Goal: Task Accomplishment & Management: Use online tool/utility

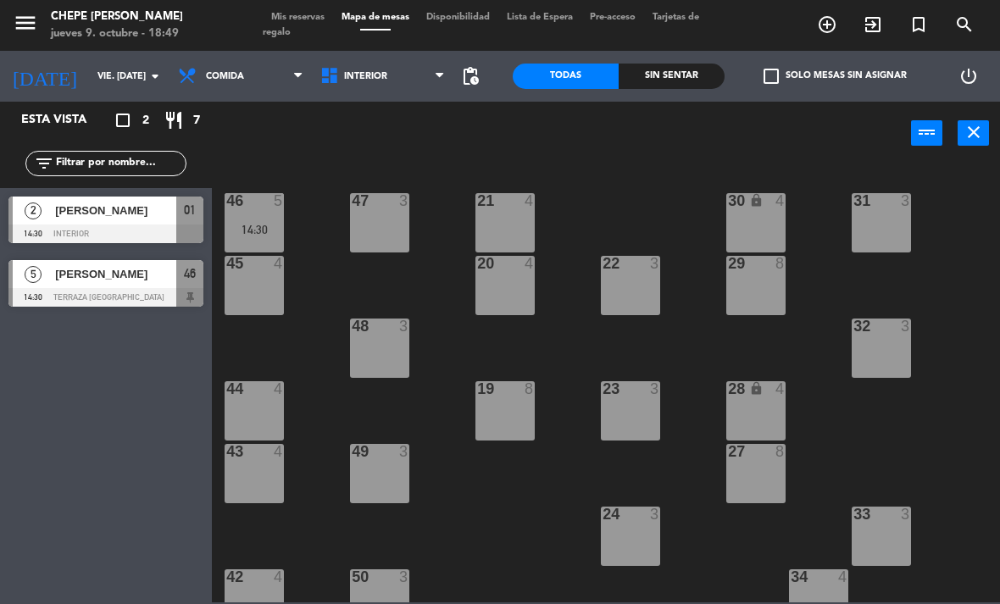
click at [672, 68] on div "Sin sentar" at bounding box center [672, 76] width 106 height 25
click at [226, 81] on span "Comida" at bounding box center [225, 76] width 38 height 11
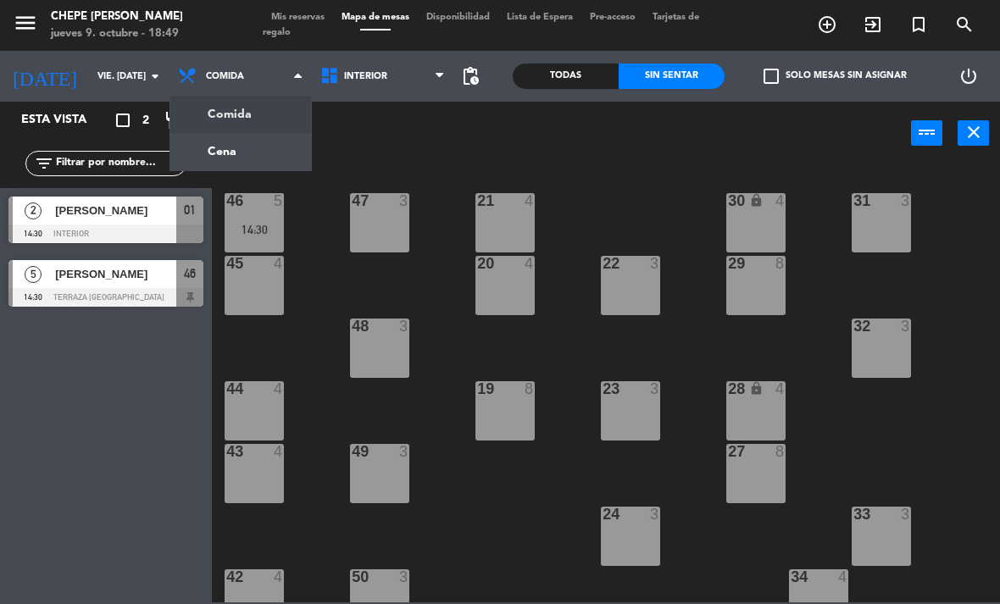
click at [670, 137] on div "power_input close" at bounding box center [561, 134] width 699 height 64
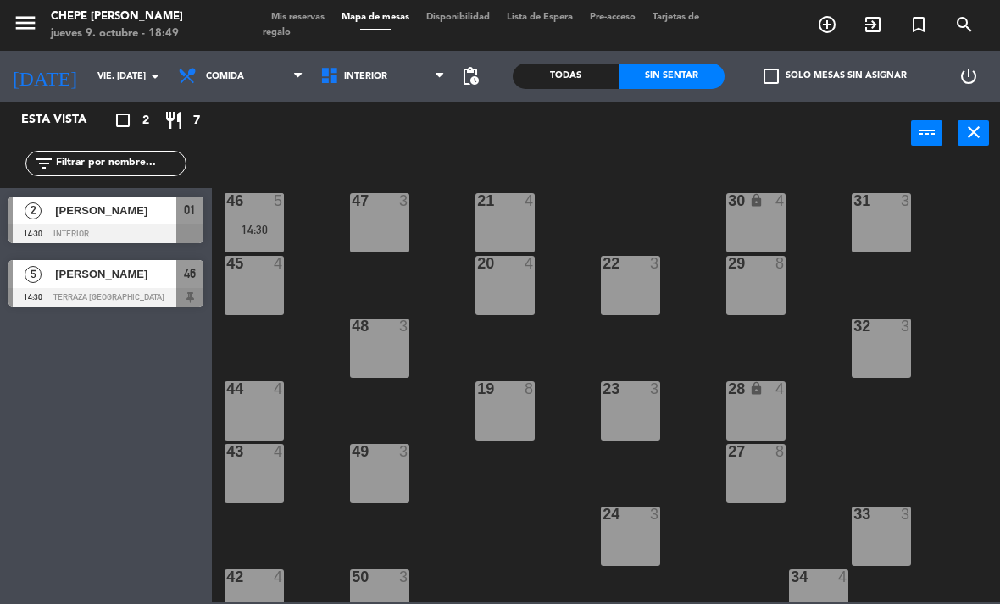
click at [89, 74] on input "vie. [DATE]" at bounding box center [151, 77] width 125 height 28
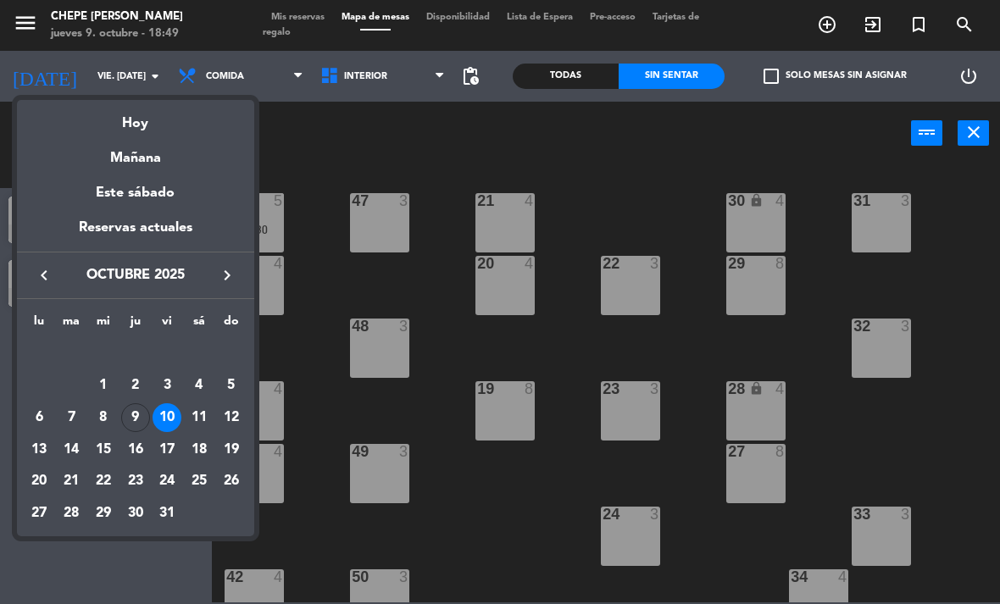
click at [142, 411] on div "9" at bounding box center [135, 417] width 29 height 29
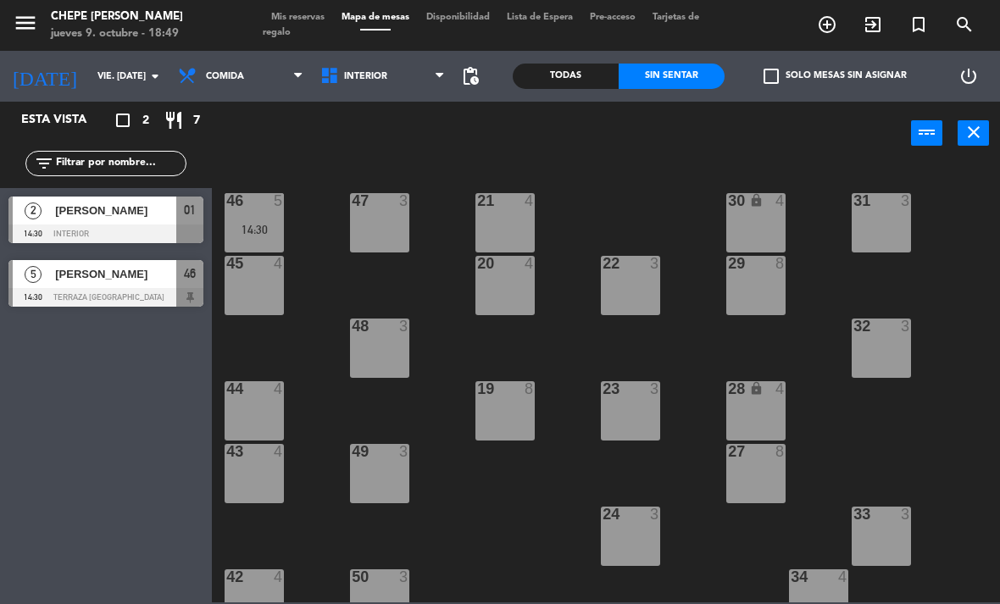
type input "[DEMOGRAPHIC_DATA] [DATE]"
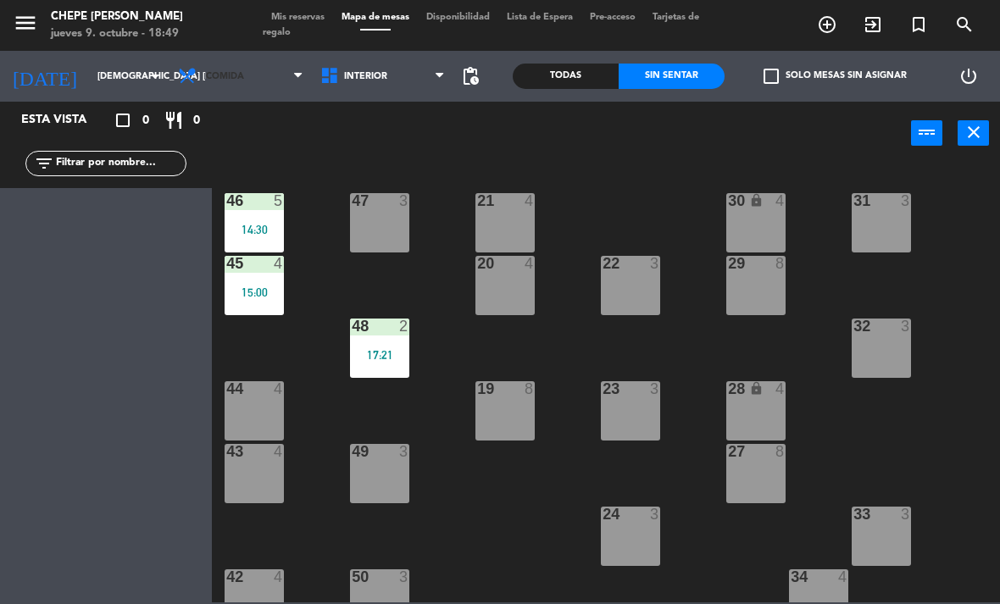
click at [210, 71] on span "Comida" at bounding box center [225, 76] width 38 height 11
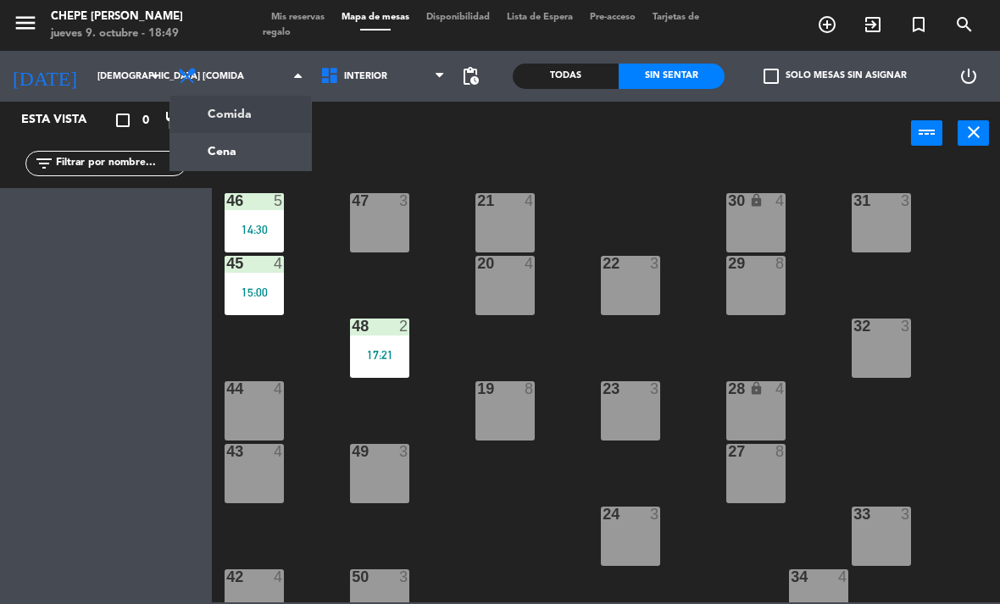
click at [254, 155] on ng-component "menu Chepe [PERSON_NAME] jueves 9. octubre - 18:49 Mis reservas Mapa de mesas D…" at bounding box center [500, 301] width 1000 height 603
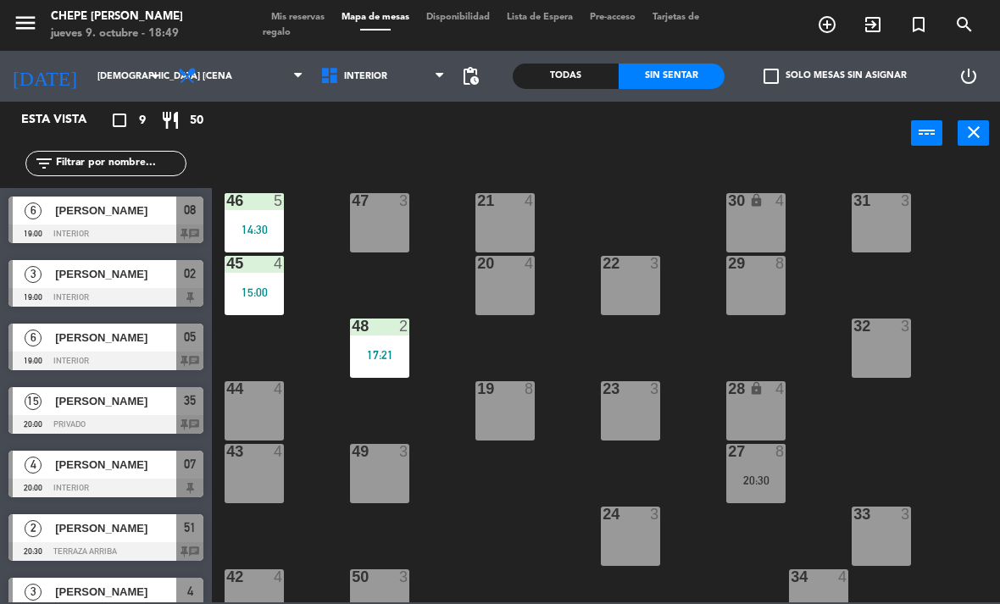
click at [148, 228] on div at bounding box center [105, 234] width 195 height 19
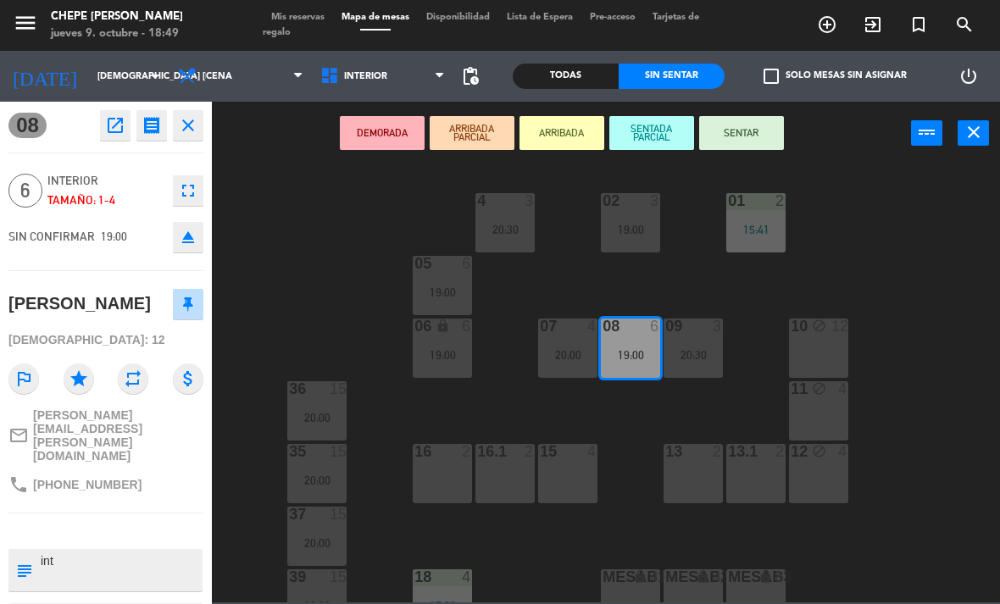
click at [712, 482] on div "13 2" at bounding box center [693, 473] width 59 height 59
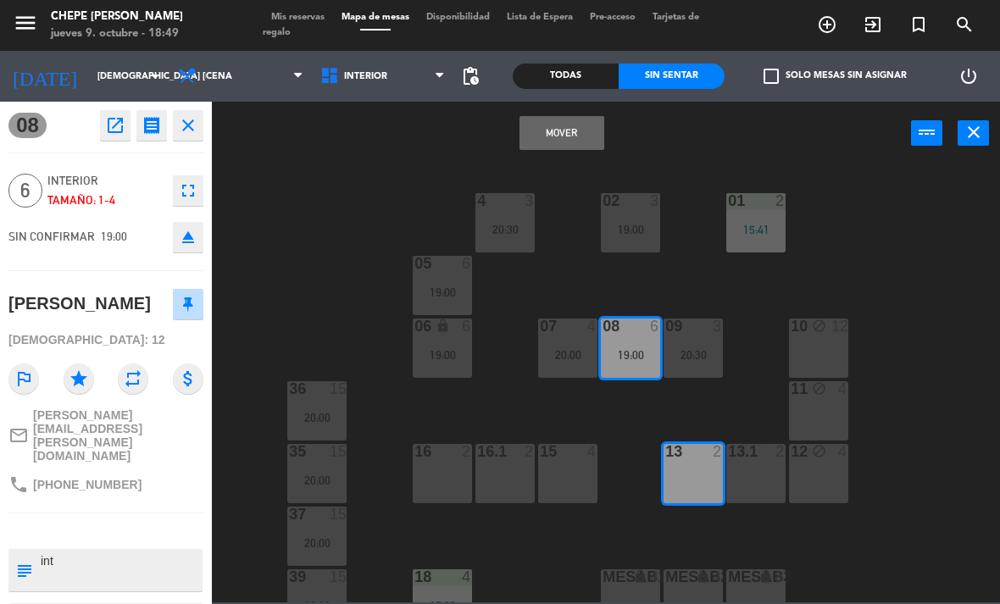
click at [577, 135] on button "Mover" at bounding box center [562, 133] width 85 height 34
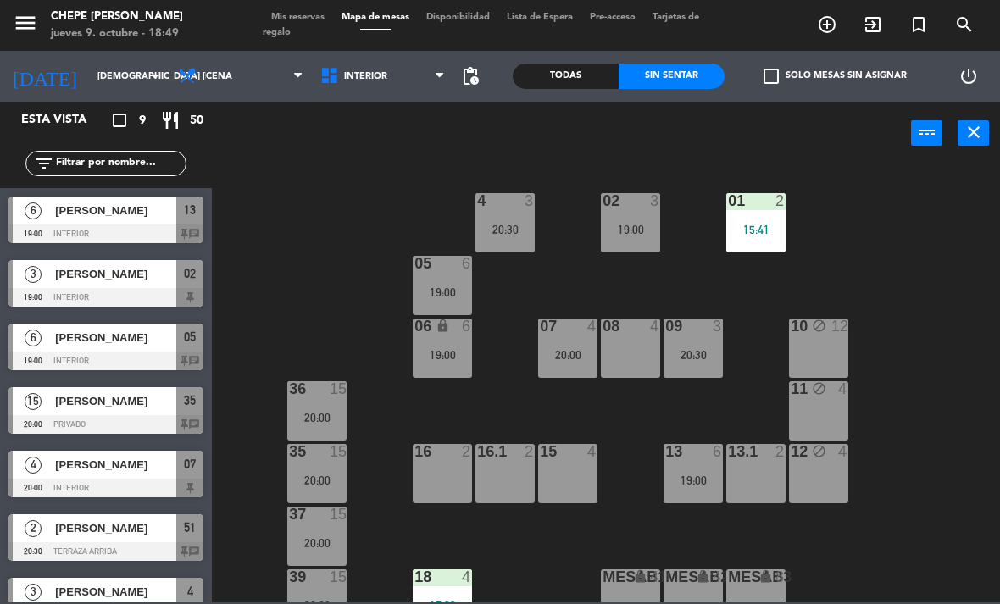
click at [702, 464] on div "13 6 19:00" at bounding box center [693, 473] width 59 height 59
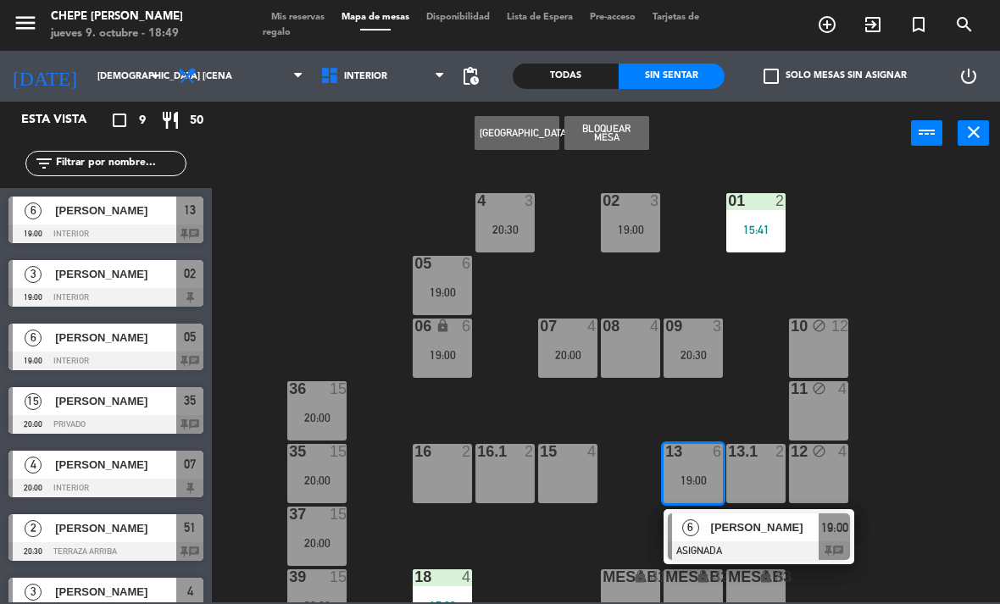
click at [771, 525] on span "[PERSON_NAME]" at bounding box center [765, 528] width 108 height 18
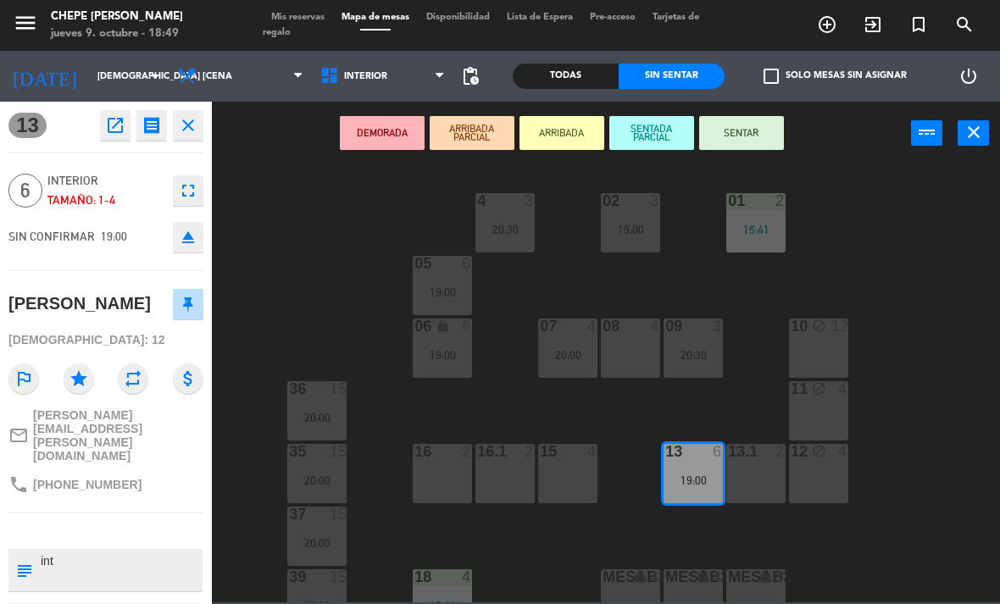
click at [747, 485] on div "13.1 2" at bounding box center [755, 473] width 59 height 59
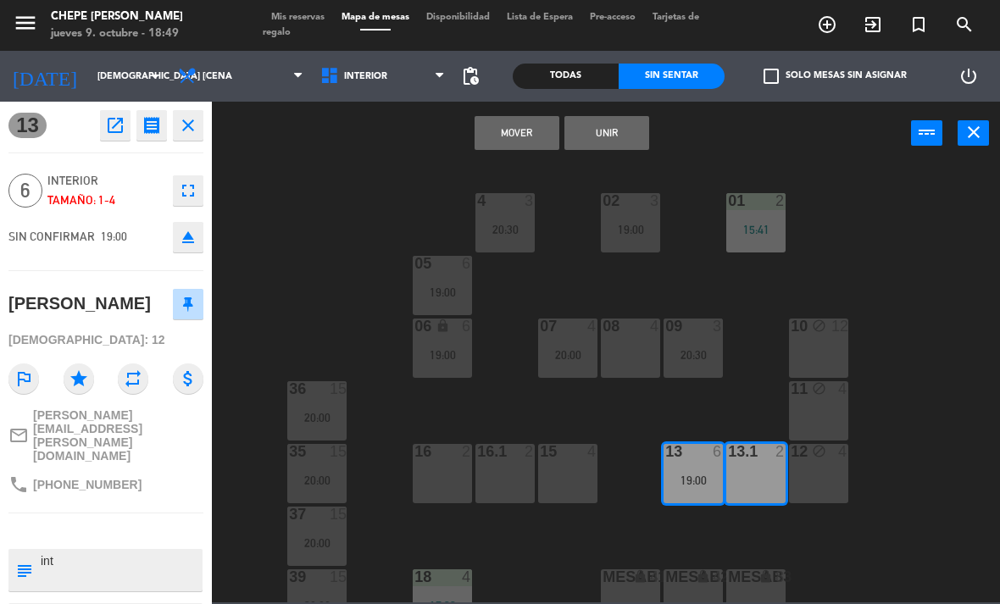
click at [623, 134] on button "Unir" at bounding box center [606, 133] width 85 height 34
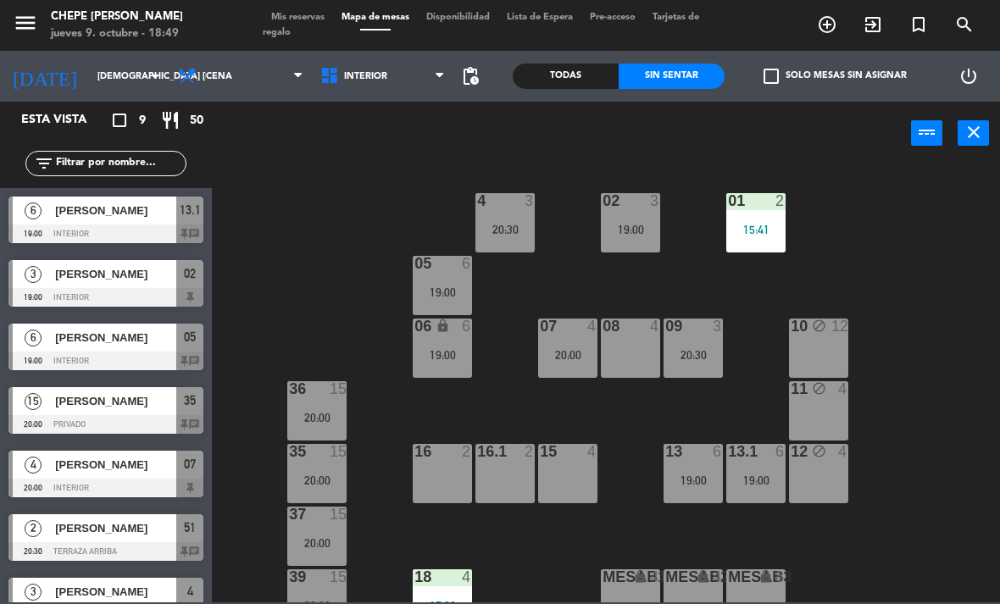
click at [700, 477] on div "19:00" at bounding box center [693, 481] width 59 height 12
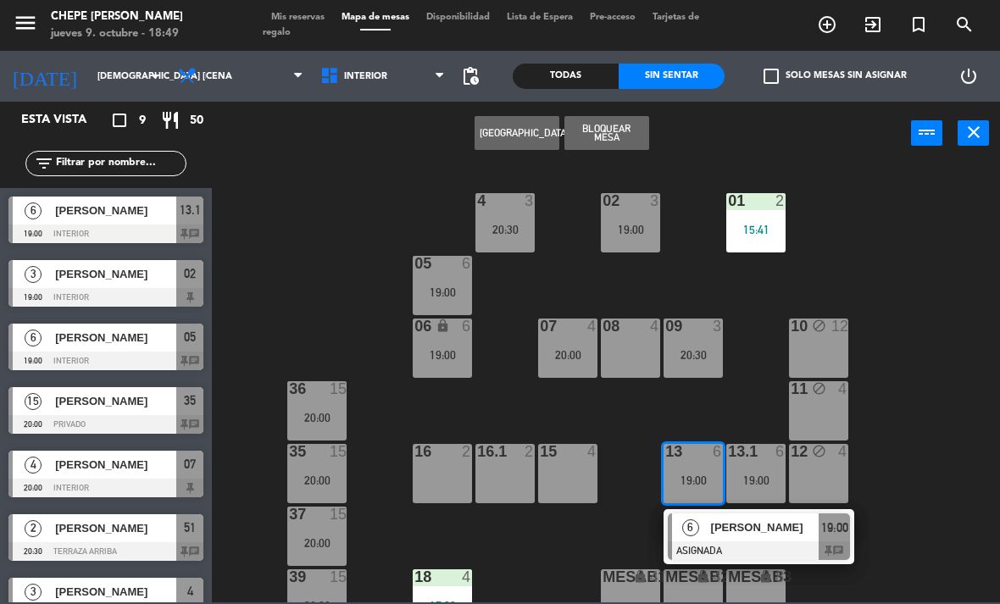
click at [803, 530] on span "[PERSON_NAME]" at bounding box center [765, 528] width 108 height 18
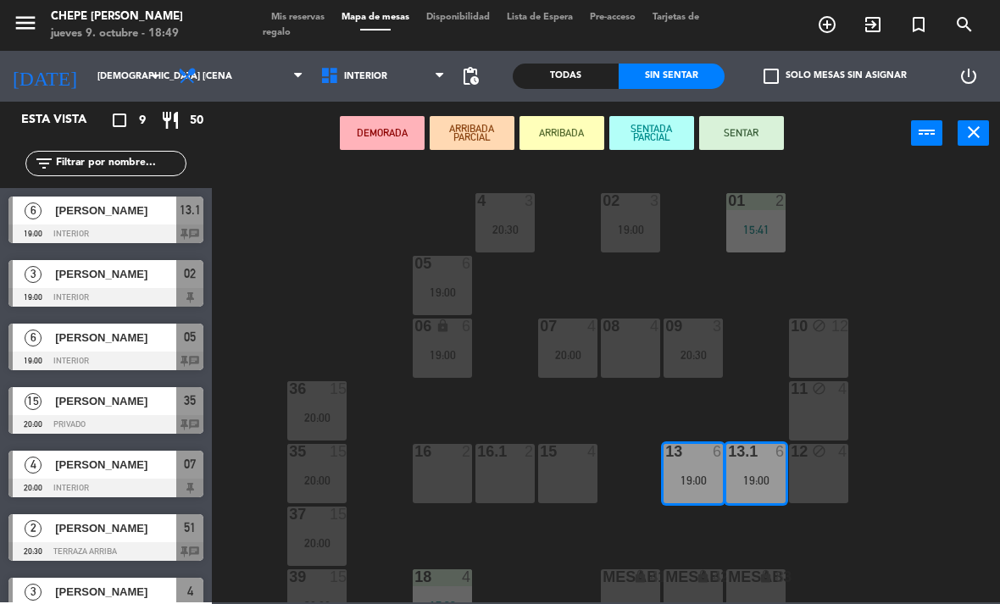
click at [780, 129] on button "SENTAR" at bounding box center [741, 133] width 85 height 34
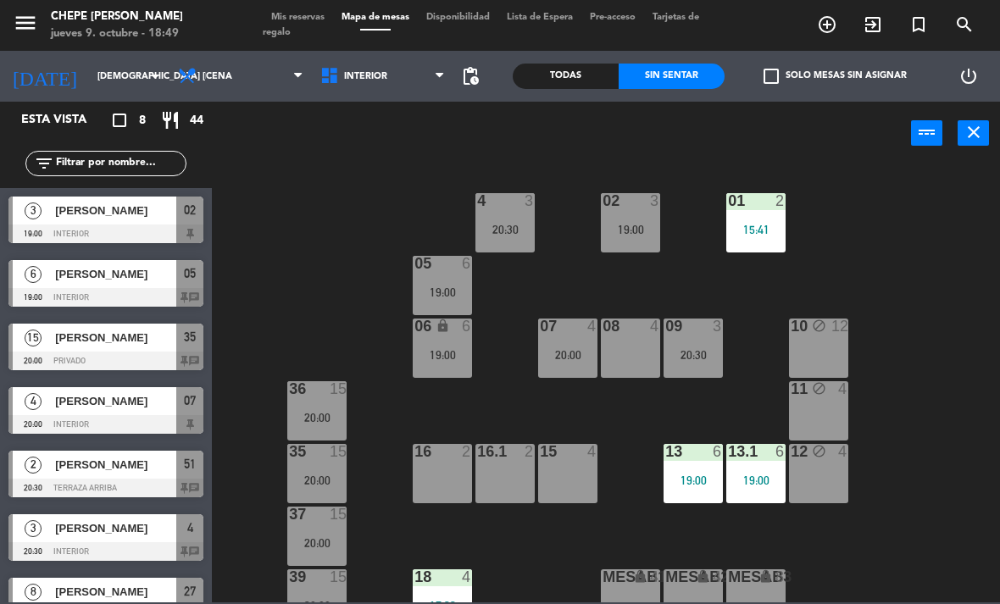
click at [914, 481] on div "02 3 19:00 4 3 20:30 01 2 15:41 05 6 19:00 06 lock 6 19:00 07 4 20:00 09 3 20:3…" at bounding box center [611, 383] width 778 height 439
click at [383, 83] on span "Interior" at bounding box center [383, 76] width 142 height 37
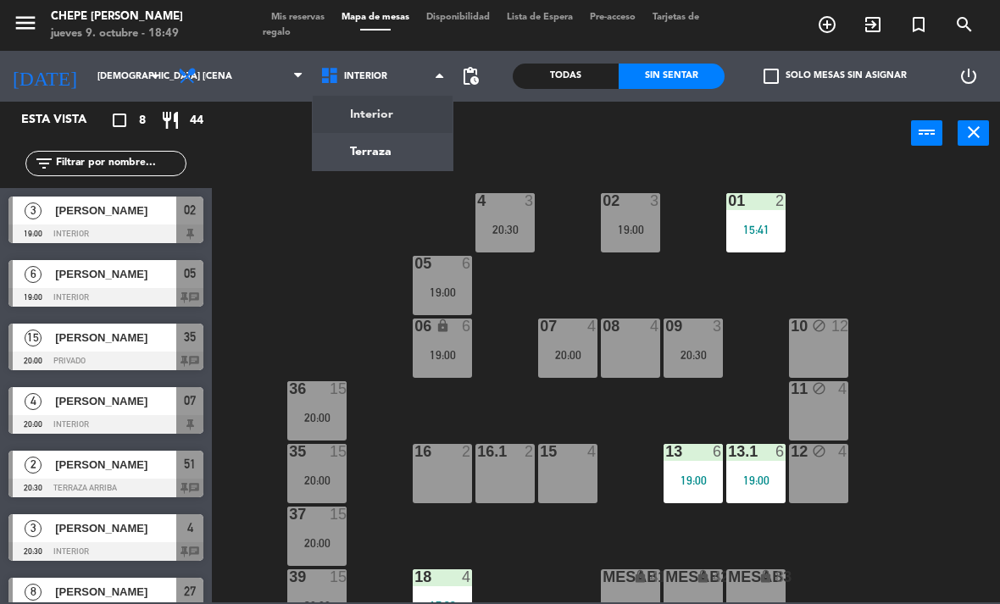
click at [405, 148] on ng-component "menu Chepe [PERSON_NAME] jueves 9. octubre - 18:49 Mis reservas Mapa de mesas D…" at bounding box center [500, 301] width 1000 height 603
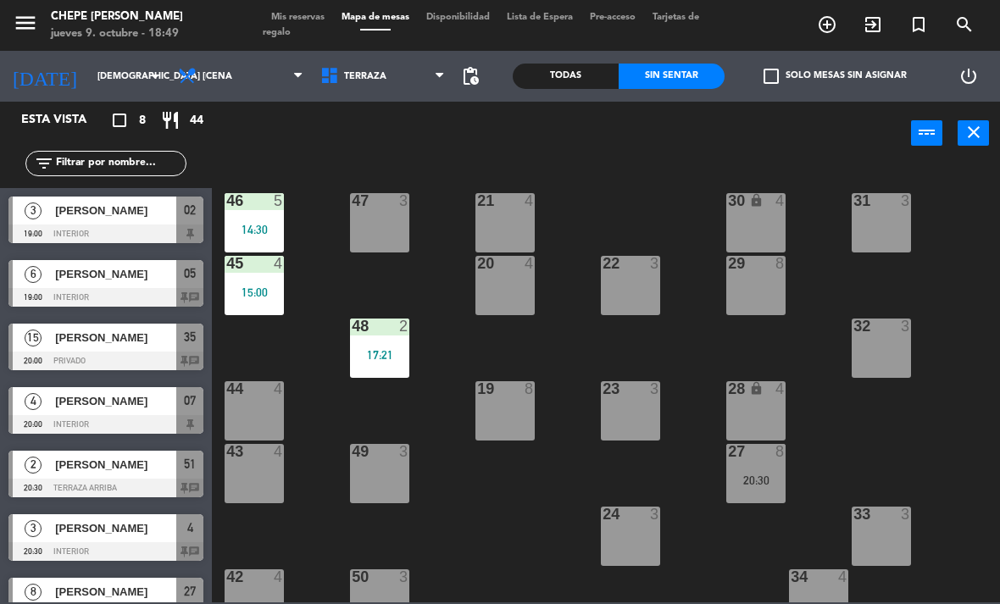
click at [260, 293] on div "15:00" at bounding box center [254, 292] width 59 height 12
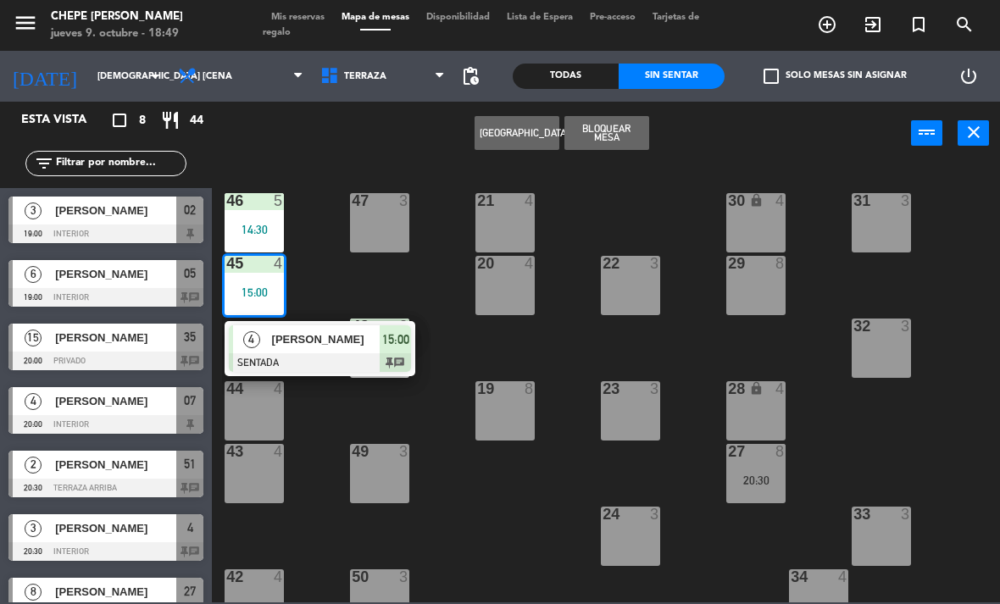
click at [320, 341] on span "[PERSON_NAME]" at bounding box center [326, 340] width 108 height 18
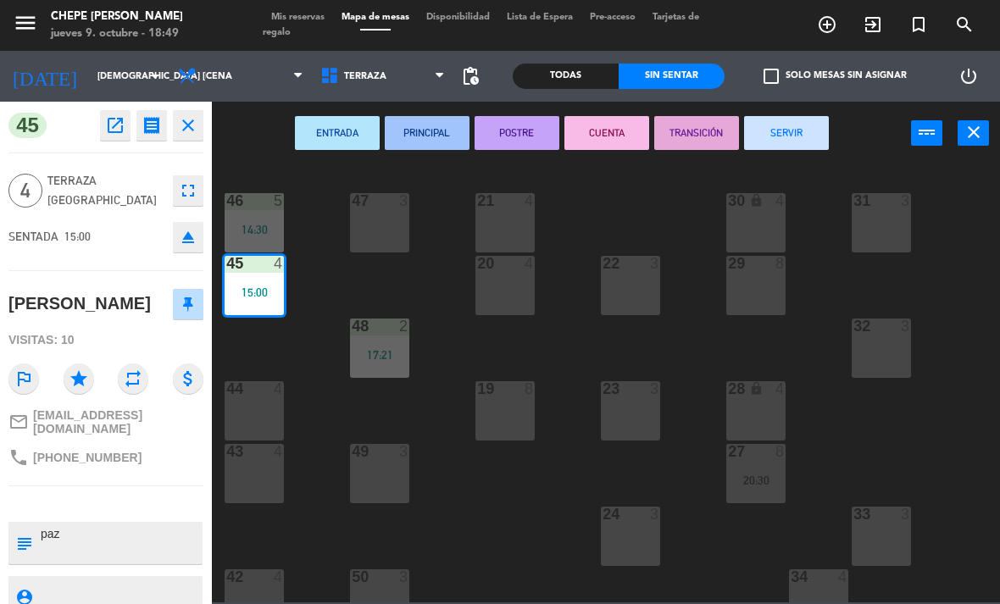
click at [764, 147] on button "SERVIR" at bounding box center [786, 133] width 85 height 34
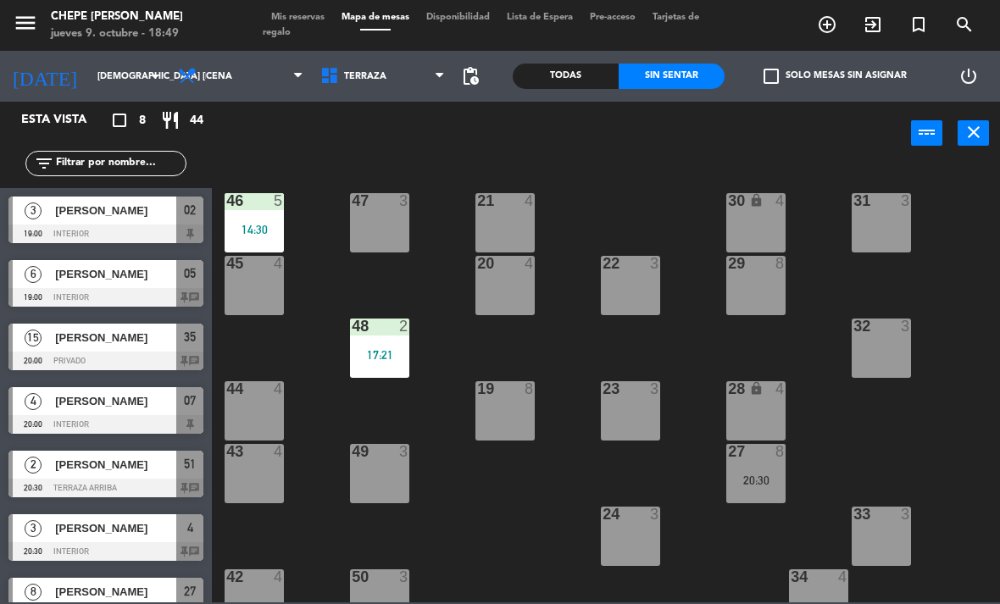
click at [282, 228] on div "14:30" at bounding box center [254, 230] width 59 height 12
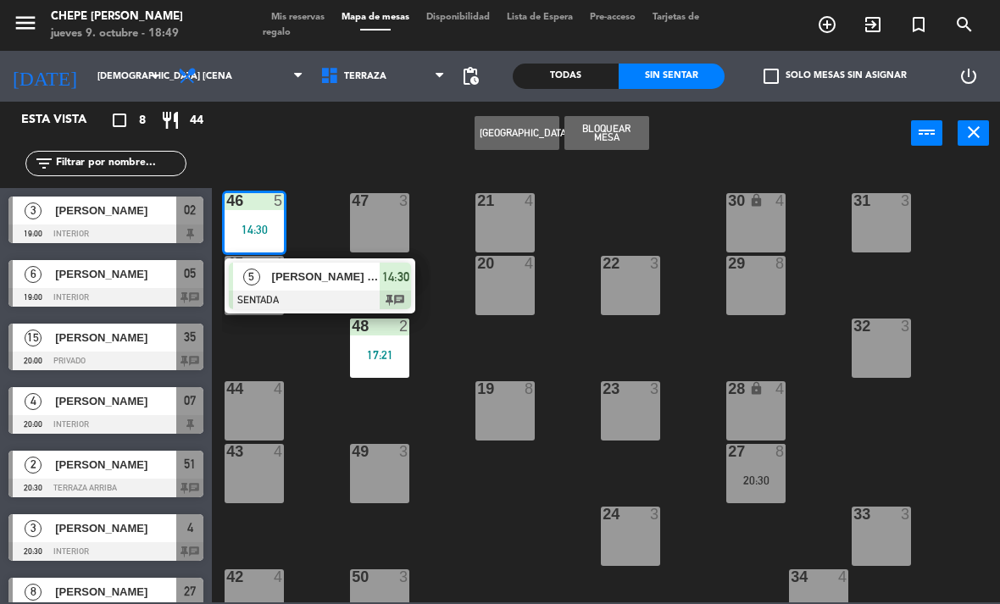
click at [344, 290] on div "[PERSON_NAME] [PERSON_NAME]" at bounding box center [325, 277] width 110 height 28
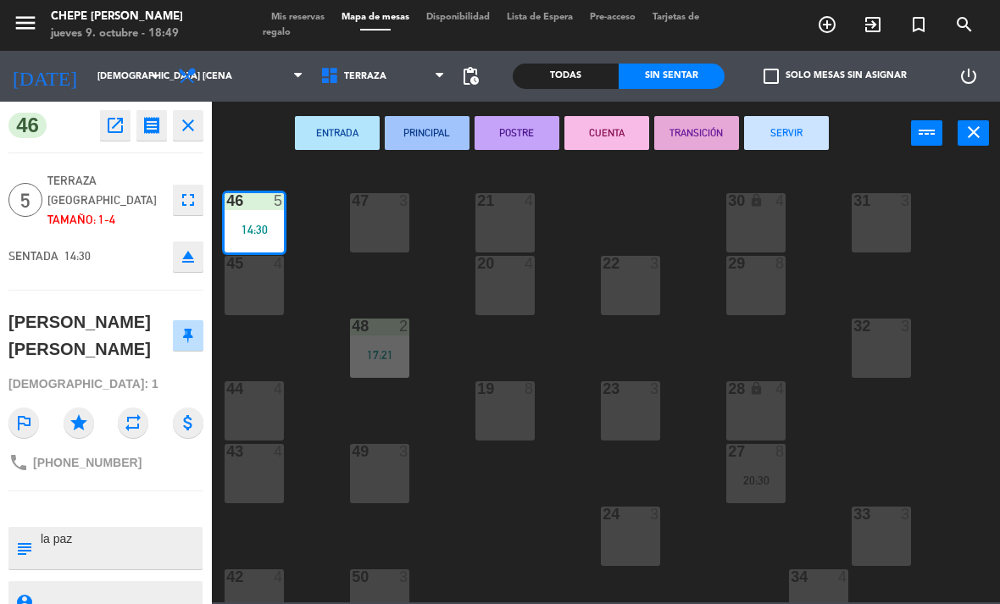
click at [793, 134] on button "SERVIR" at bounding box center [786, 133] width 85 height 34
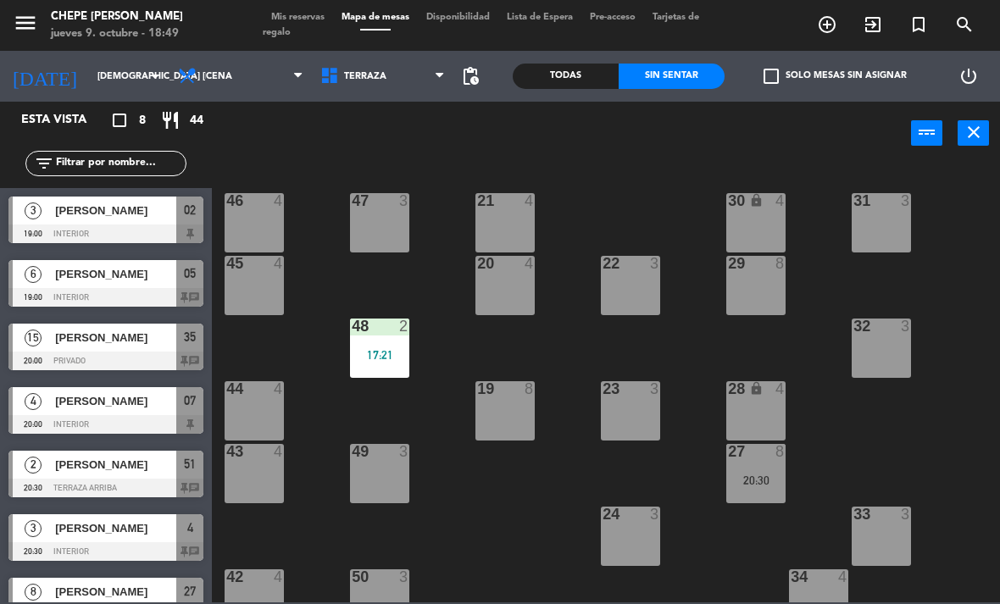
click at [764, 492] on div "27 8 20:30" at bounding box center [755, 473] width 59 height 59
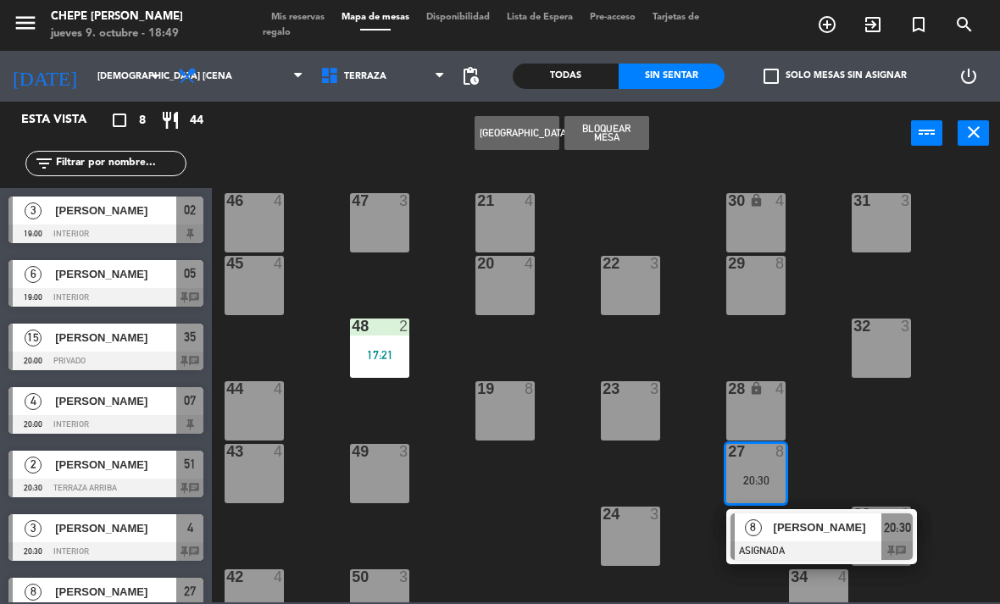
click at [836, 539] on div "[PERSON_NAME]" at bounding box center [827, 528] width 110 height 28
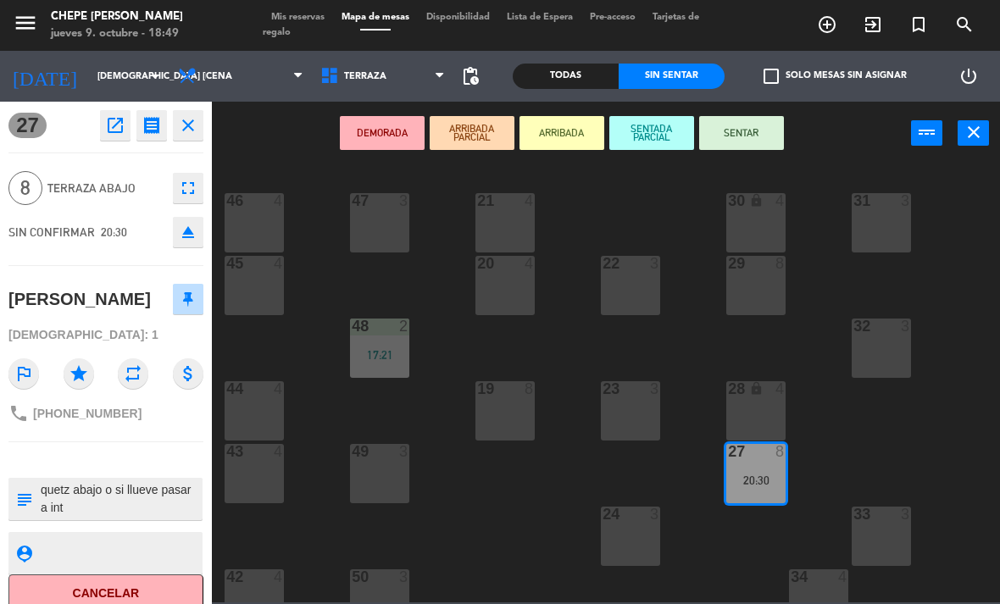
click at [776, 441] on div "28 lock 4" at bounding box center [755, 410] width 59 height 59
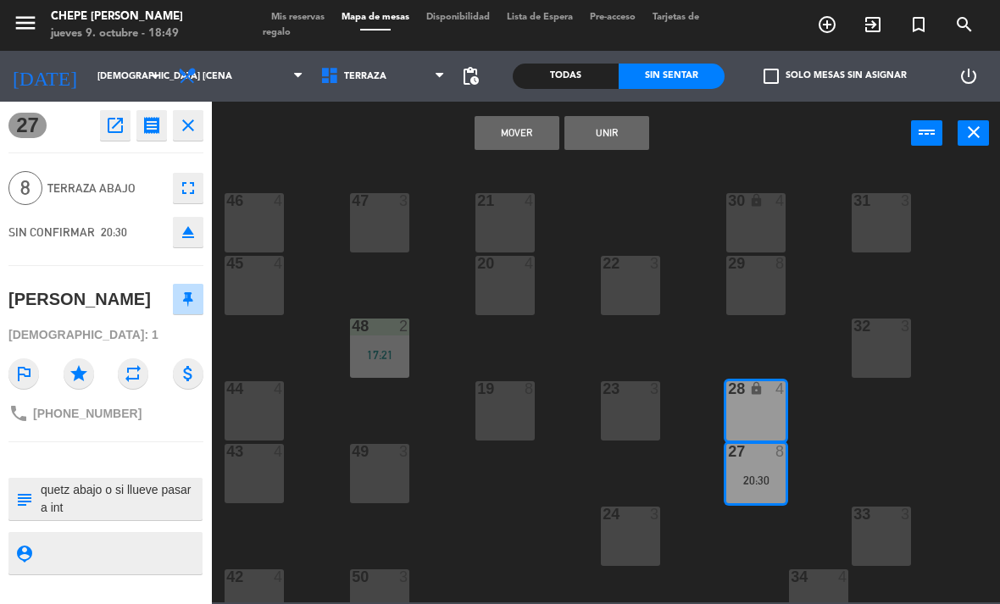
click at [621, 142] on button "Unir" at bounding box center [606, 133] width 85 height 34
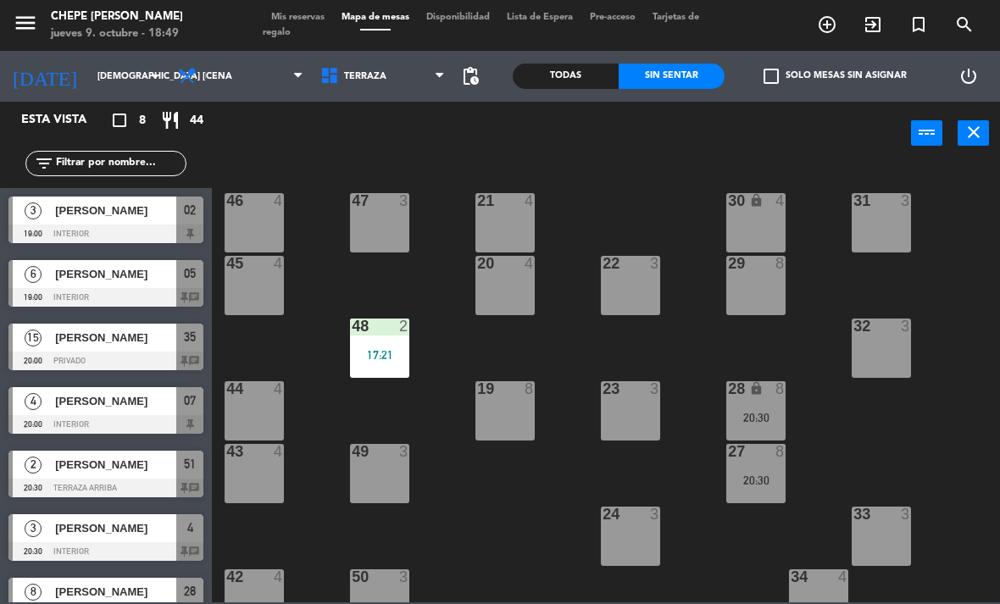
scroll to position [58, 0]
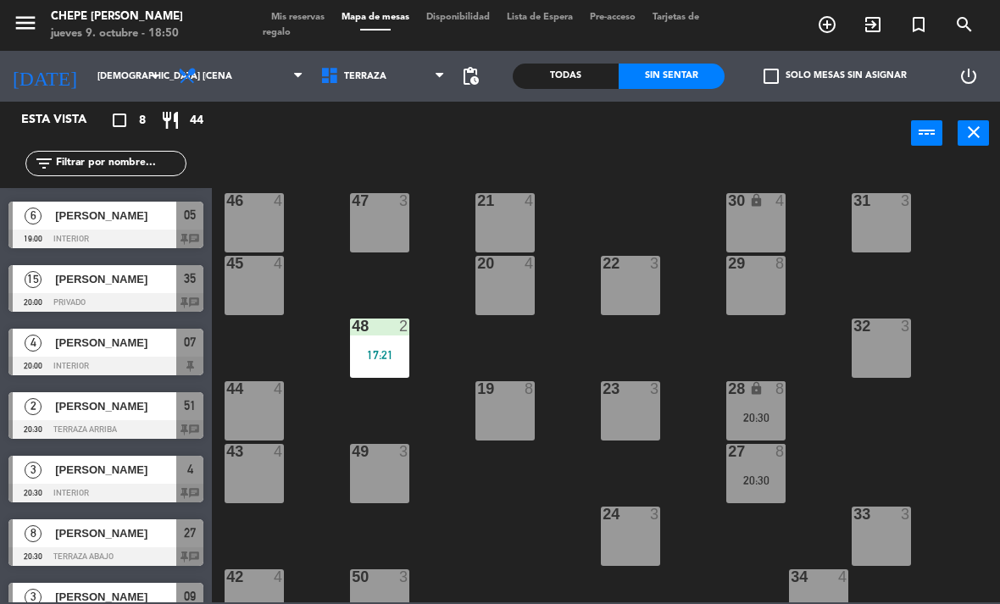
click at [399, 80] on span "Terraza" at bounding box center [383, 76] width 142 height 37
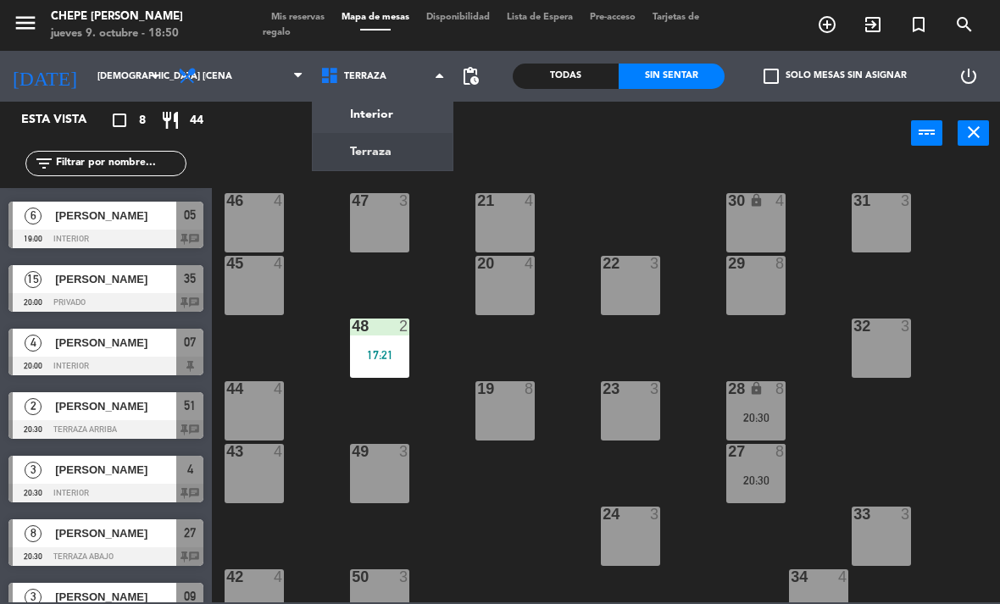
click at [415, 100] on div "Interior Terraza Terraza Interior Terraza" at bounding box center [383, 76] width 142 height 51
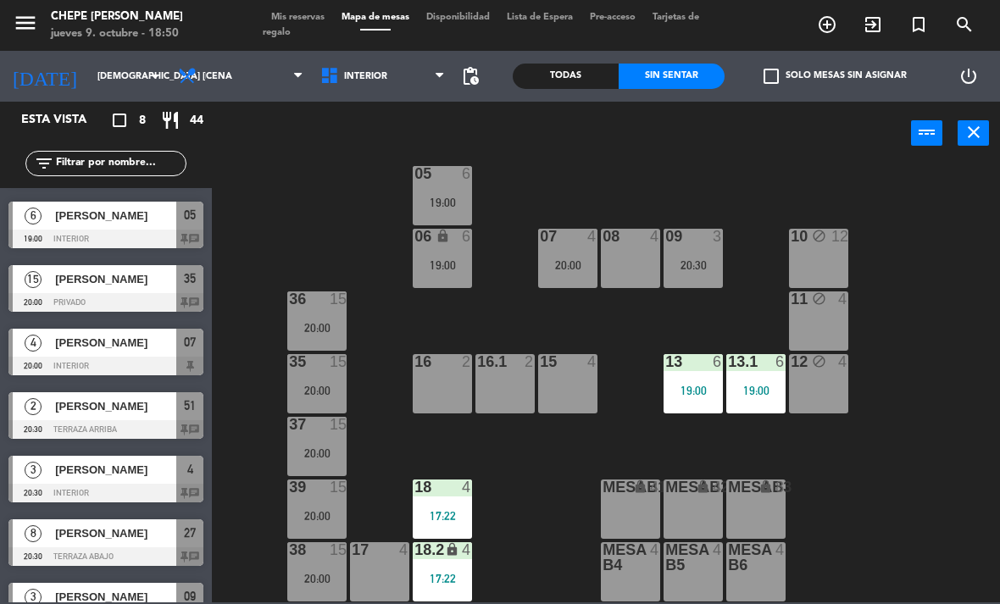
scroll to position [90, 0]
click at [393, 86] on span "Interior" at bounding box center [383, 76] width 142 height 37
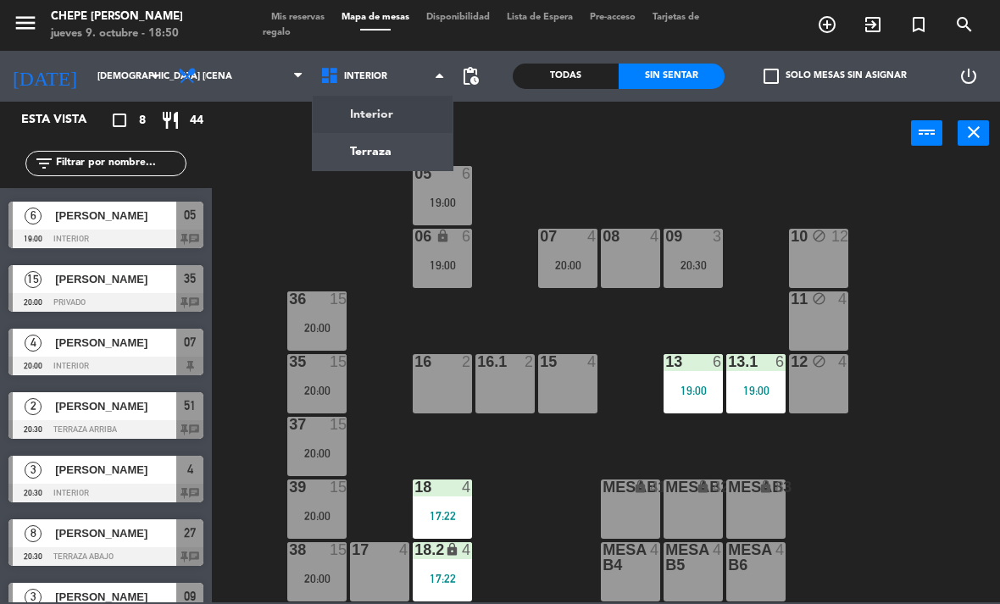
click at [383, 155] on ng-component "menu Chepe [PERSON_NAME] jueves 9. octubre - 18:50 Mis reservas Mapa de mesas D…" at bounding box center [500, 301] width 1000 height 603
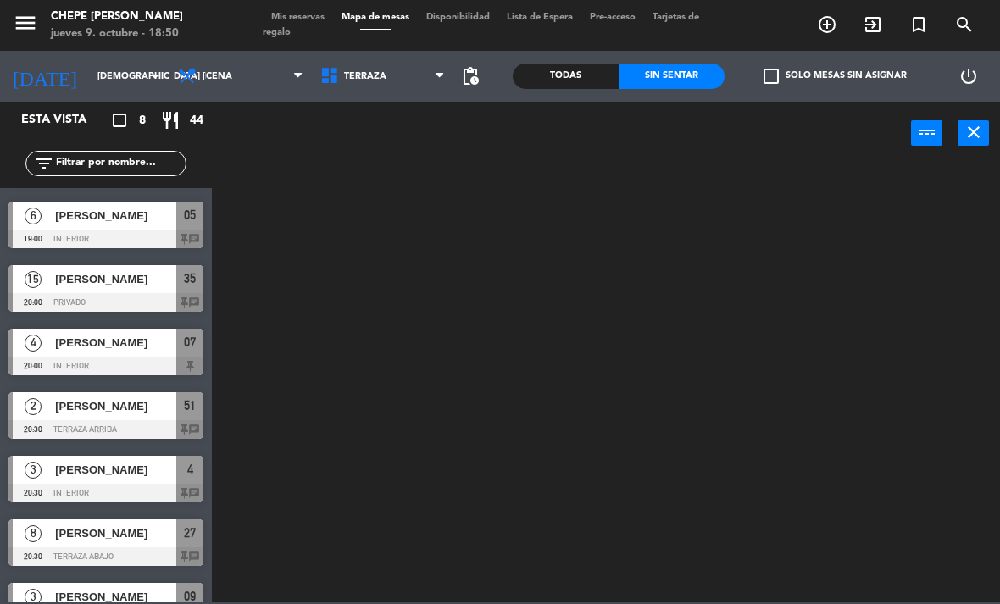
click at [394, 81] on span "Terraza" at bounding box center [383, 76] width 142 height 37
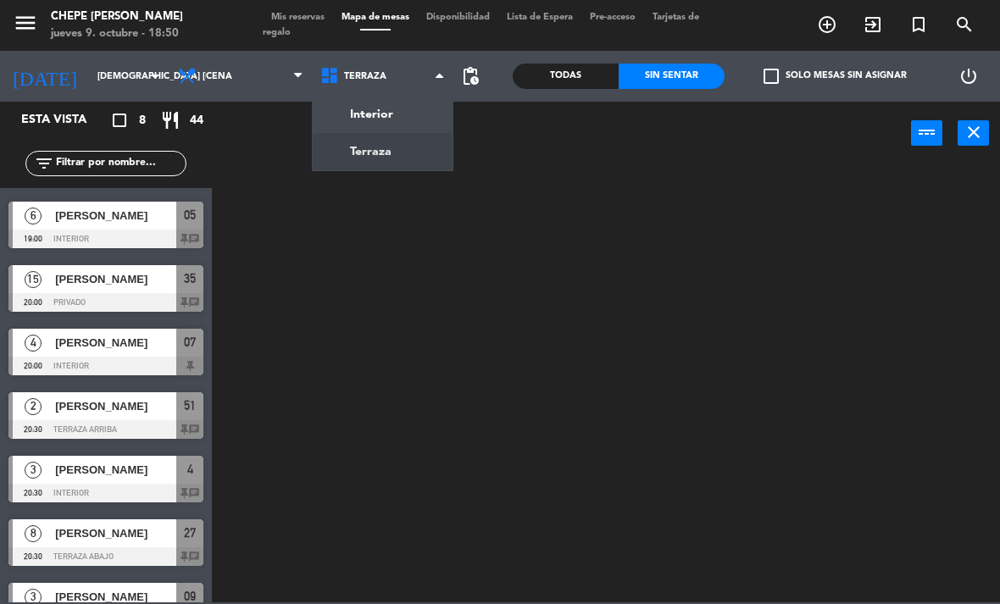
click at [412, 118] on ng-component "menu Chepe [PERSON_NAME] jueves 9. octubre - 18:50 Mis reservas Mapa de mesas D…" at bounding box center [500, 301] width 1000 height 603
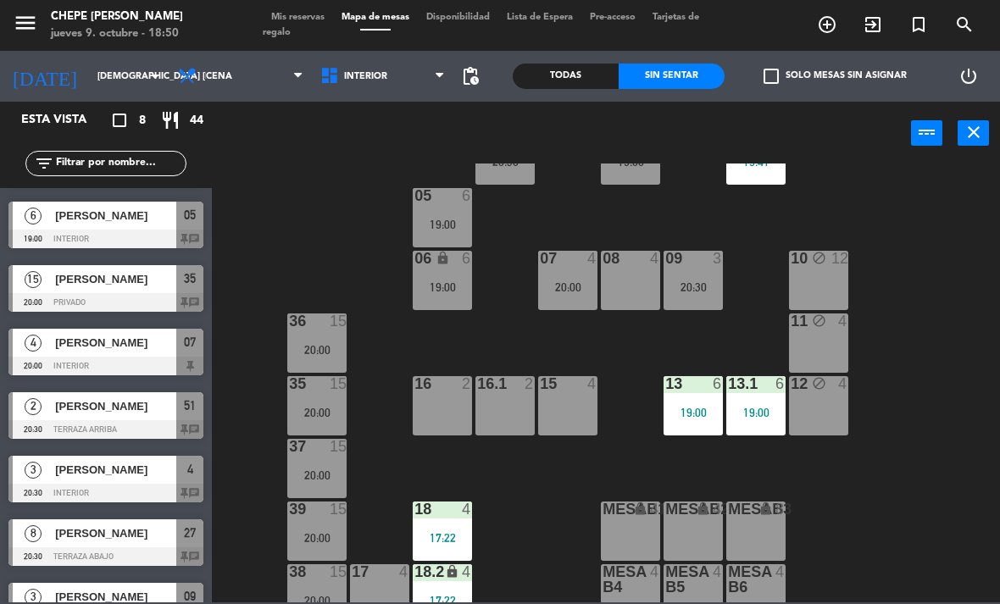
scroll to position [69, 0]
click at [590, 406] on div "15 4" at bounding box center [567, 404] width 59 height 59
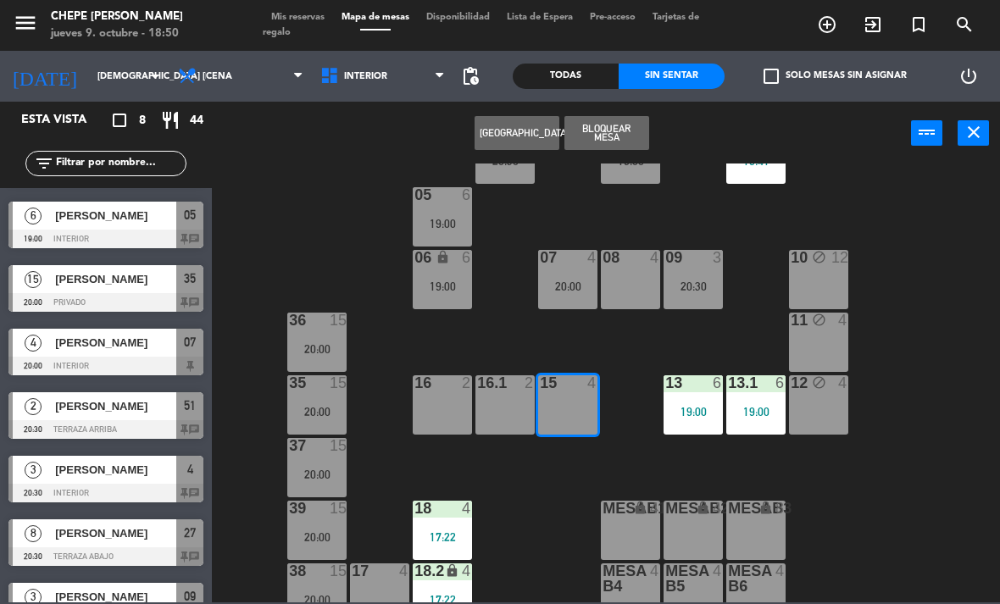
click at [525, 131] on button "[GEOGRAPHIC_DATA]" at bounding box center [517, 133] width 85 height 34
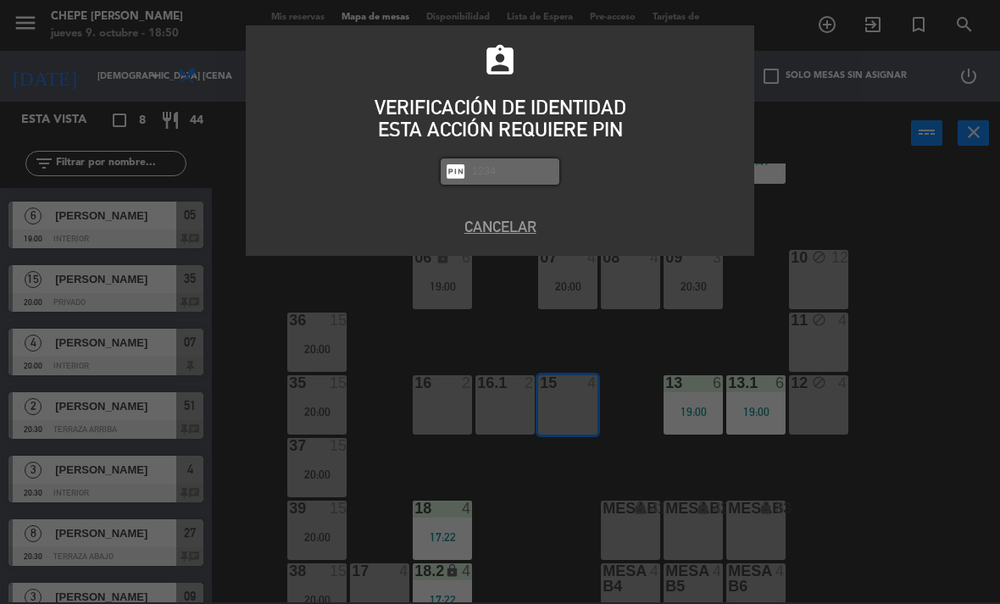
click at [514, 226] on button "Cancelar" at bounding box center [499, 226] width 483 height 23
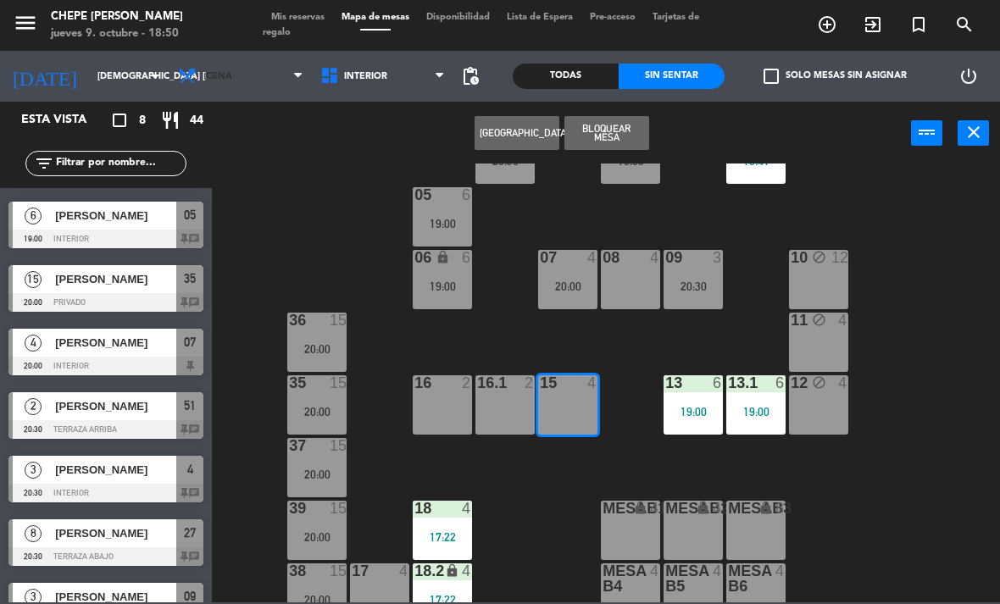
click at [243, 65] on span "Cena" at bounding box center [240, 76] width 142 height 37
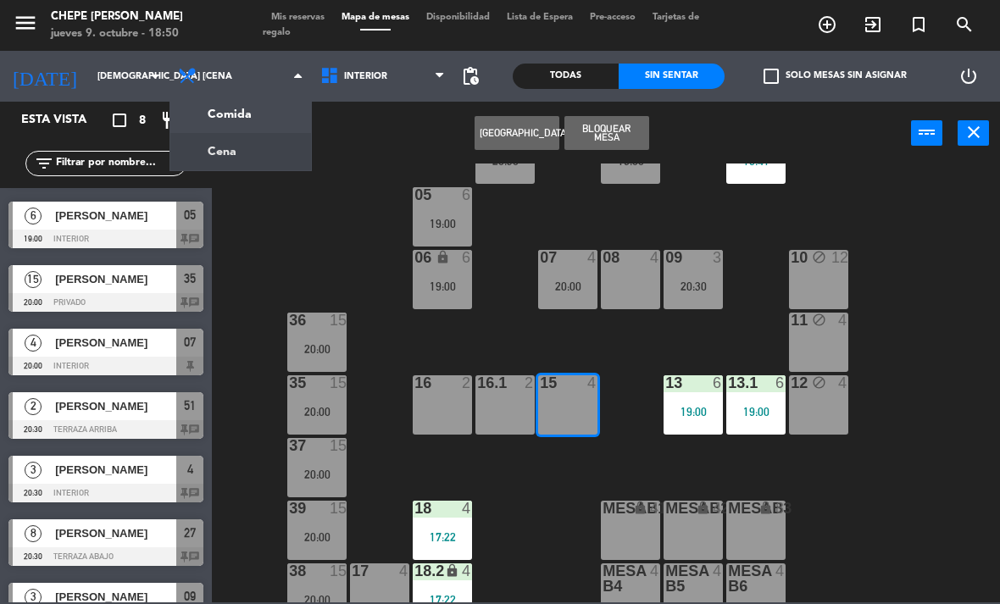
click at [268, 103] on ng-component "menu Chepe [PERSON_NAME] jueves 9. octubre - 18:50 Mis reservas Mapa de mesas D…" at bounding box center [500, 301] width 1000 height 603
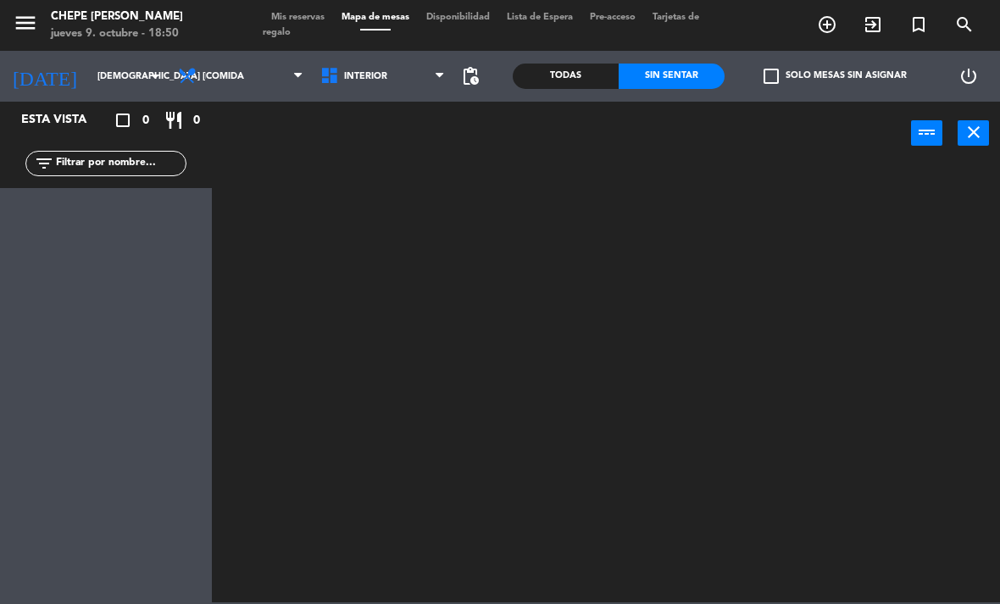
scroll to position [0, 0]
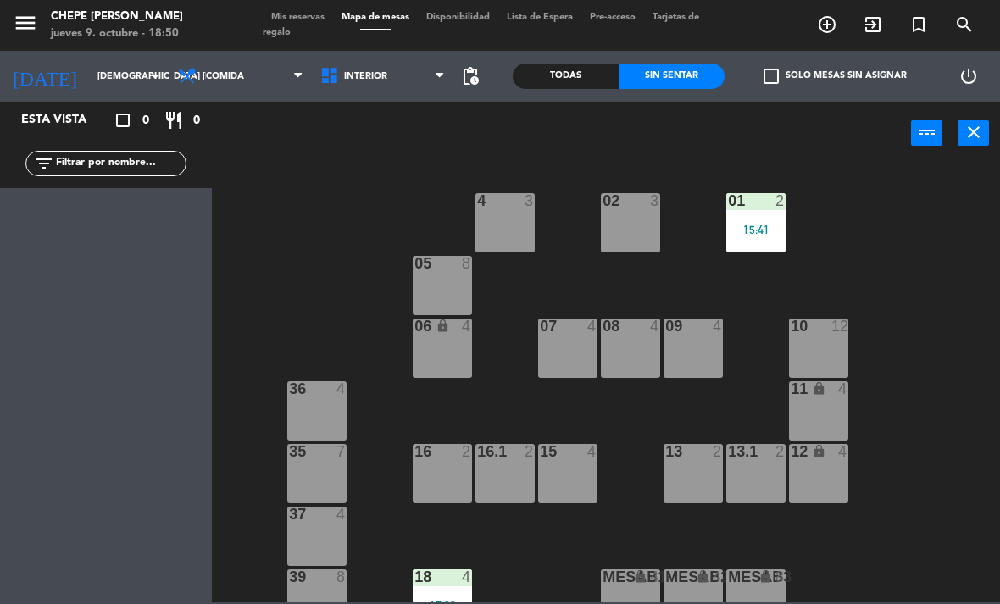
click at [564, 475] on div "15 4" at bounding box center [567, 473] width 59 height 59
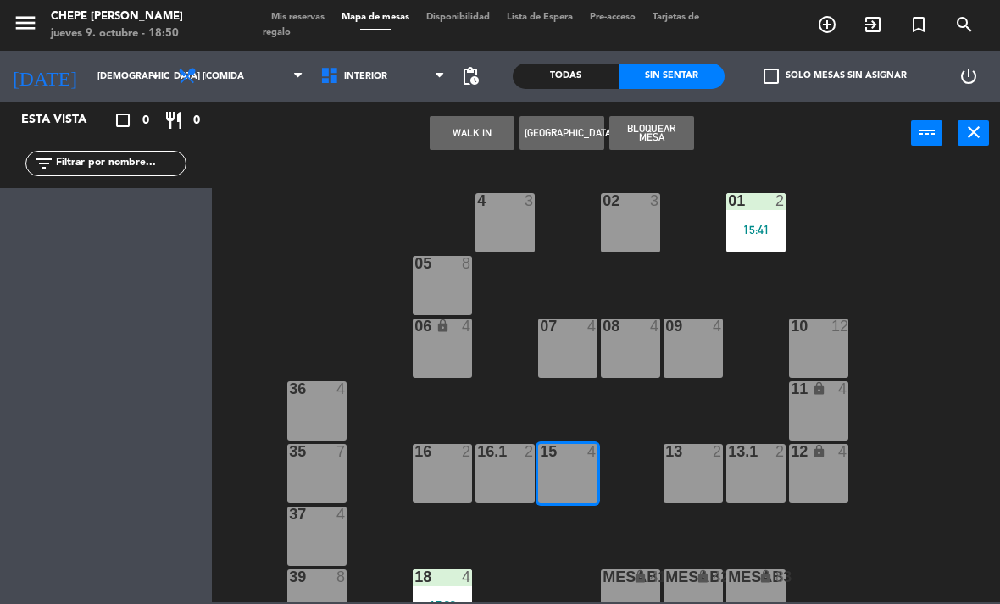
click at [482, 132] on button "WALK IN" at bounding box center [472, 133] width 85 height 34
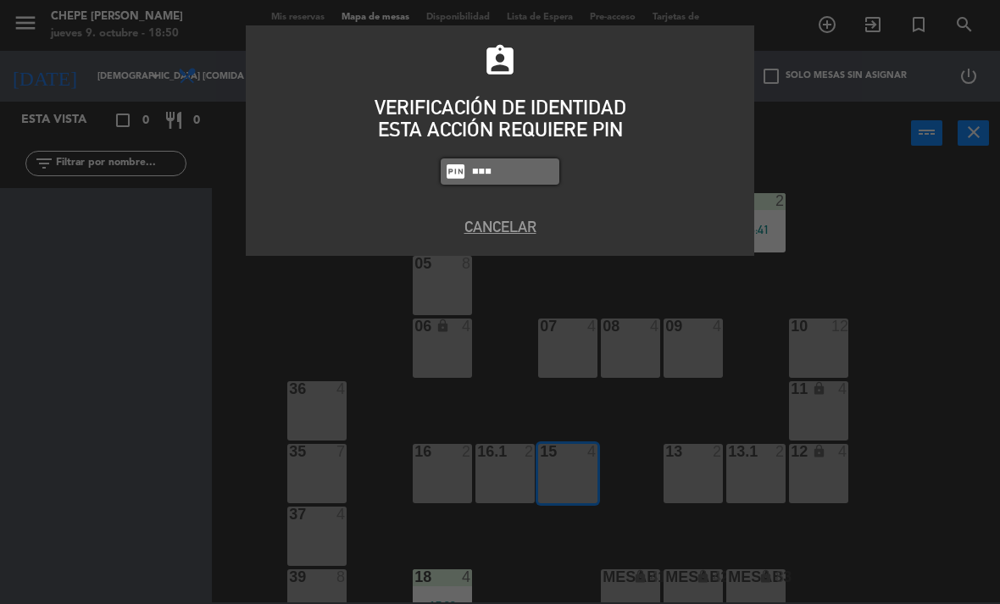
type input "1843"
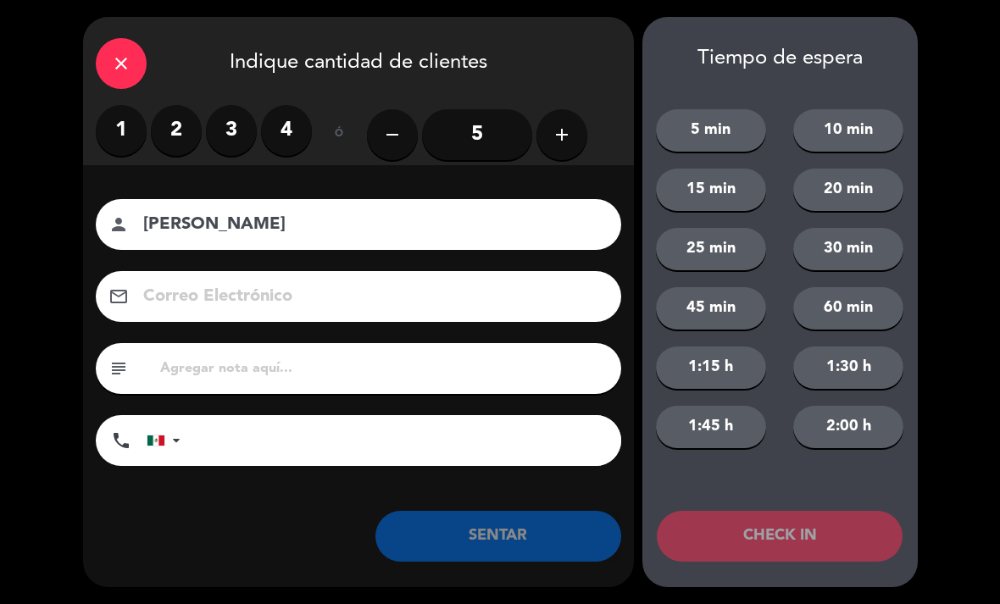
type input "[PERSON_NAME]"
click at [280, 136] on label "4" at bounding box center [286, 130] width 51 height 51
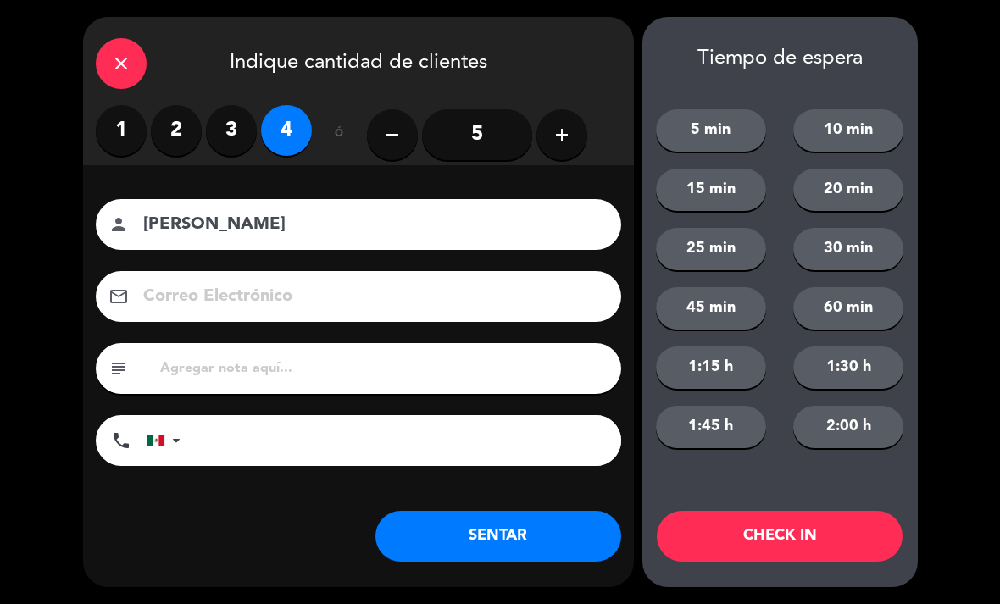
click at [543, 553] on button "SENTAR" at bounding box center [498, 536] width 246 height 51
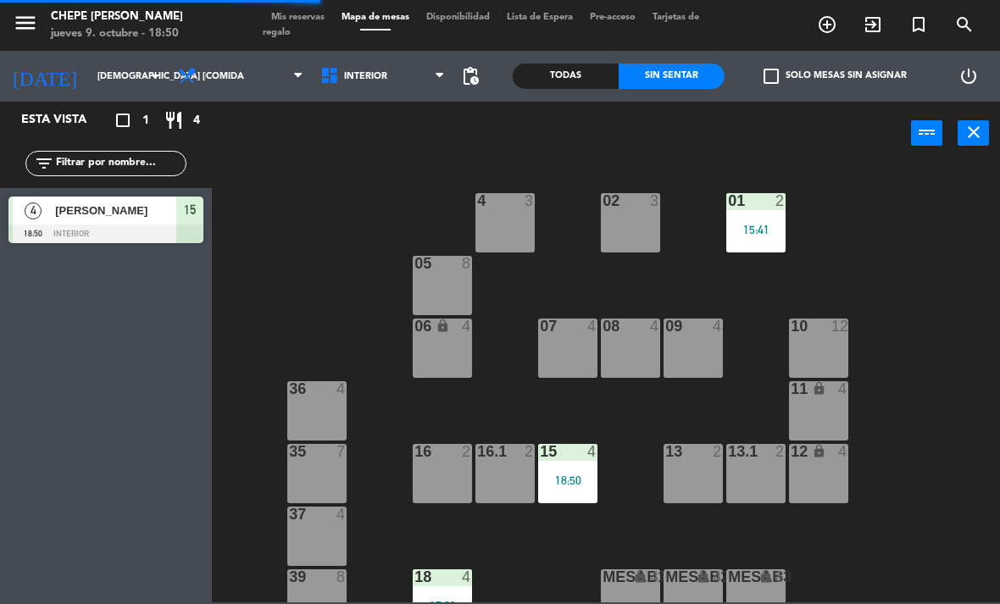
click at [574, 475] on div "18:50" at bounding box center [567, 481] width 59 height 12
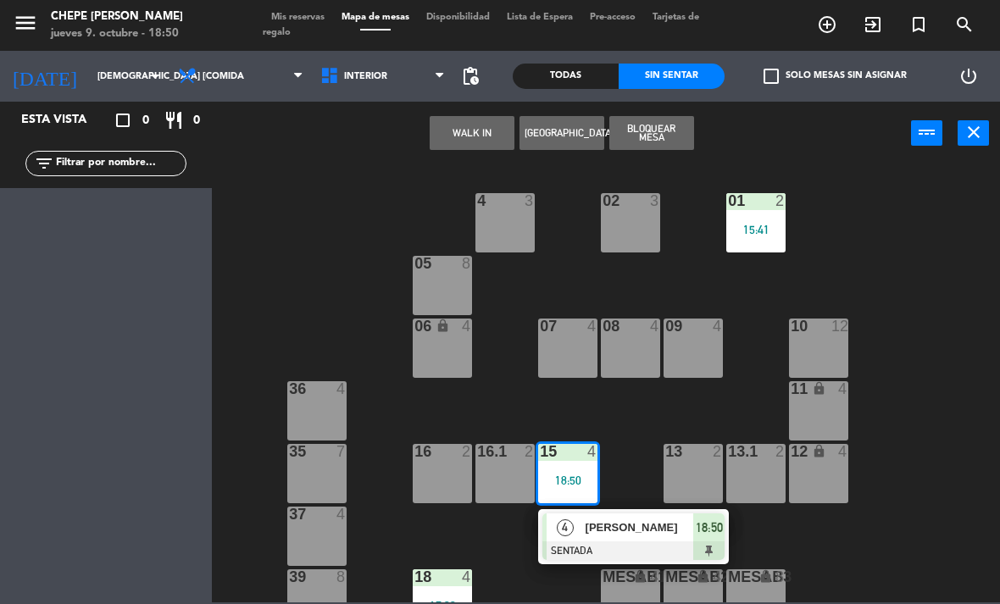
click at [557, 348] on div "07 4" at bounding box center [567, 348] width 59 height 59
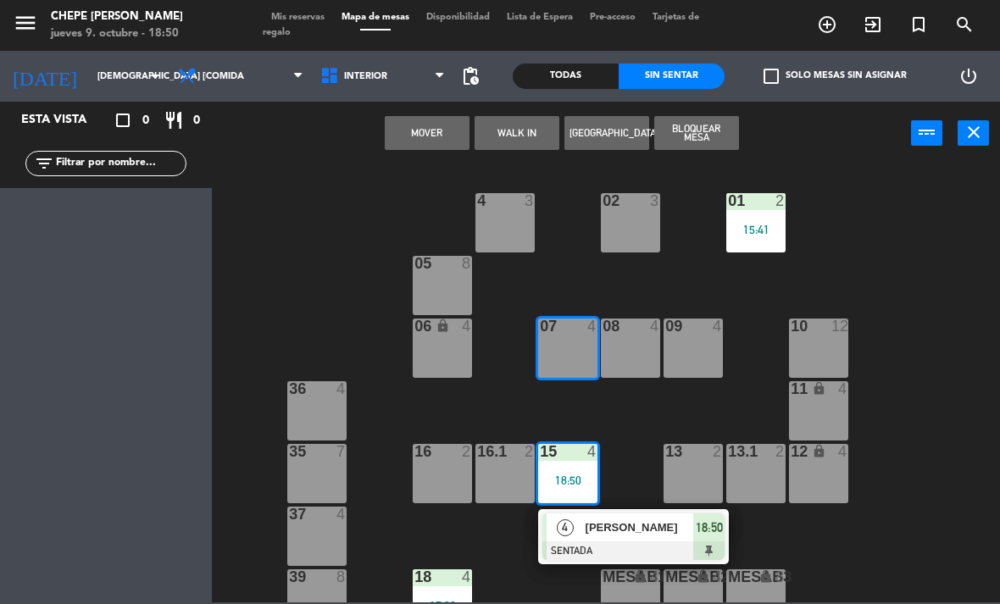
click at [448, 137] on button "Mover" at bounding box center [427, 133] width 85 height 34
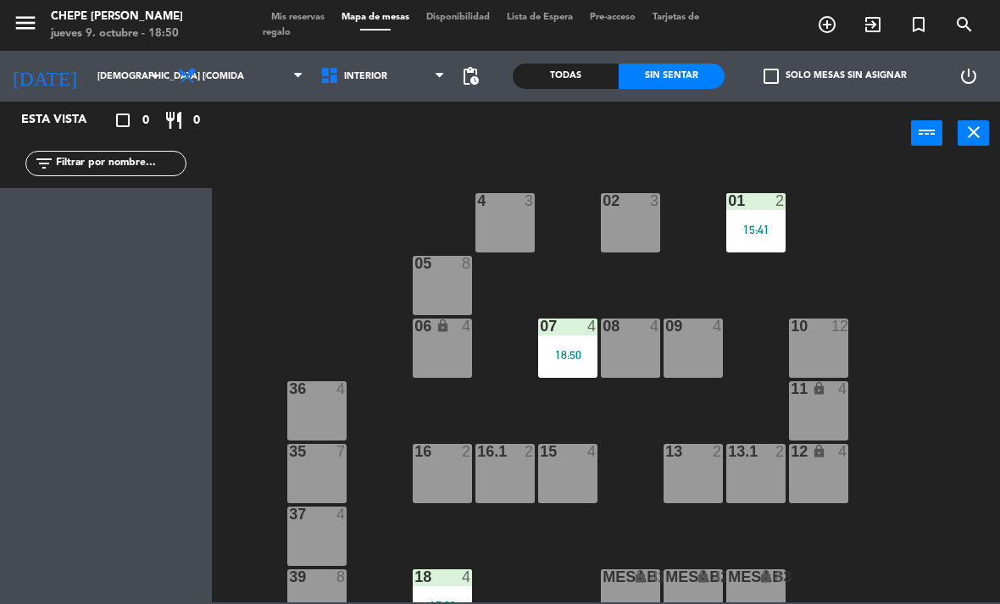
click at [239, 85] on span "Comida" at bounding box center [240, 76] width 142 height 37
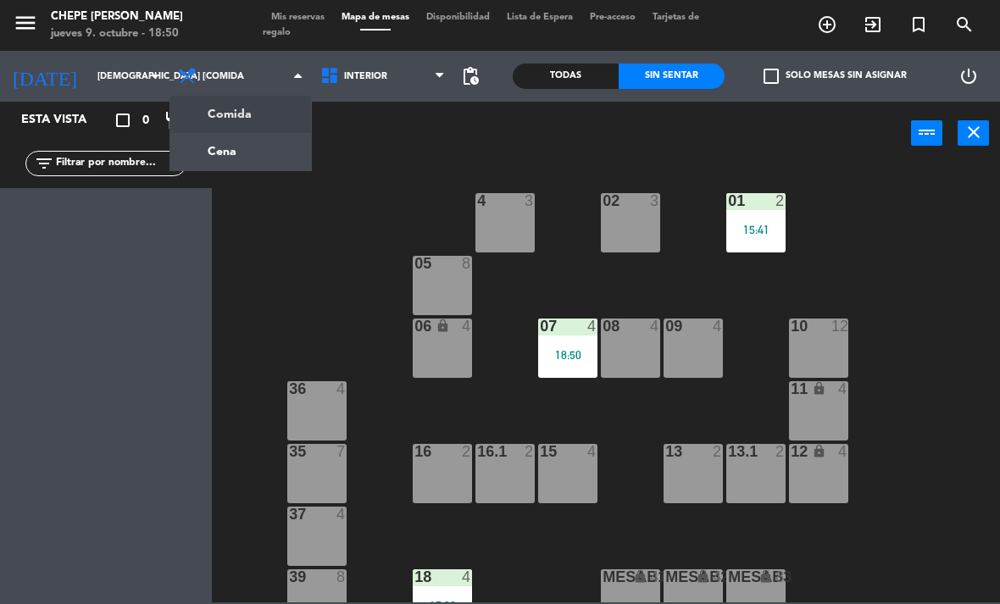
click at [279, 155] on ng-component "menu Chepe [PERSON_NAME] jueves 9. octubre - 18:50 Mis reservas Mapa de mesas D…" at bounding box center [500, 301] width 1000 height 603
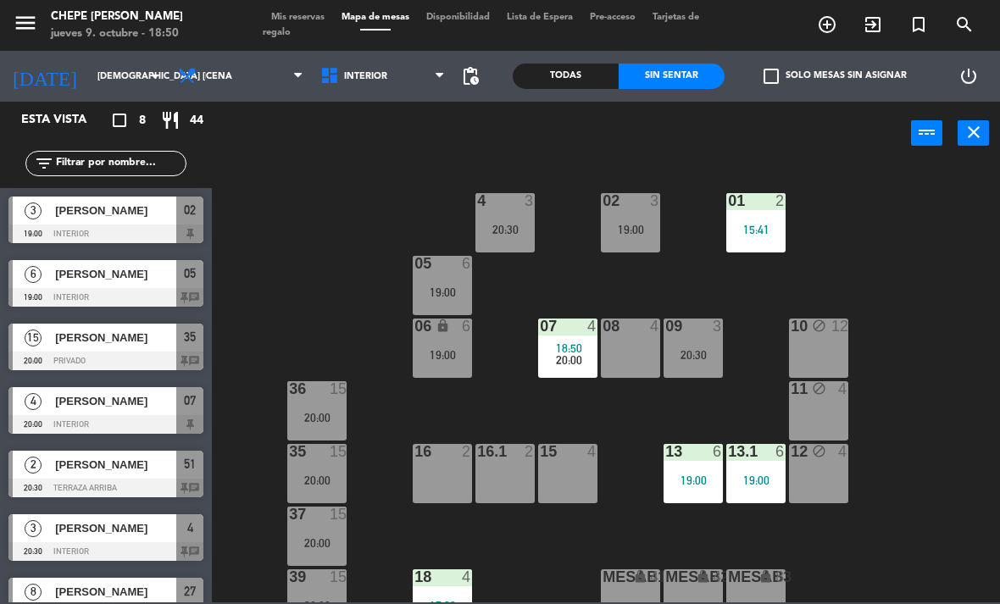
click at [575, 355] on span "20:00" at bounding box center [569, 360] width 26 height 14
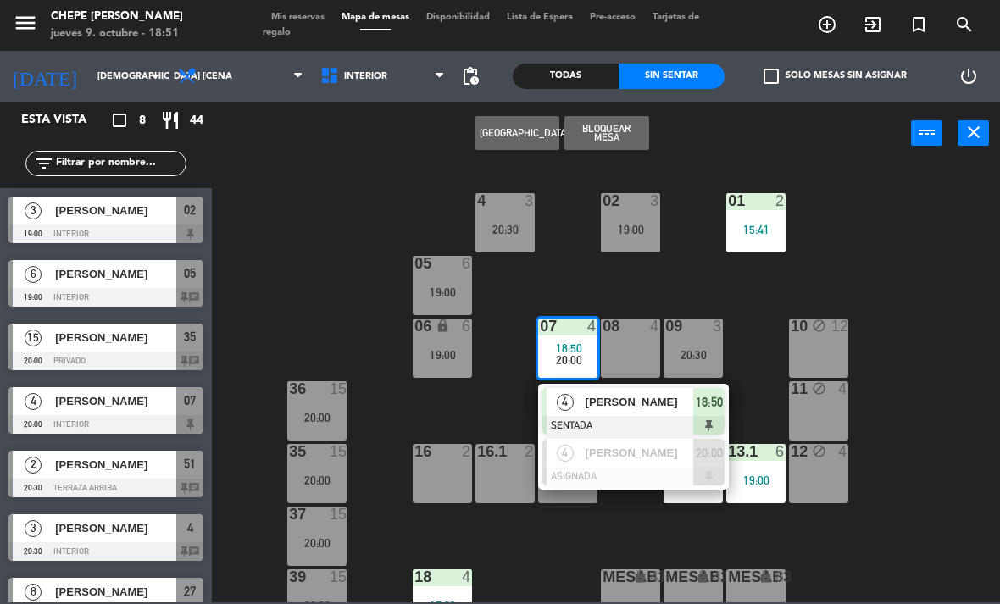
click at [633, 446] on span "[PERSON_NAME]" at bounding box center [640, 453] width 108 height 18
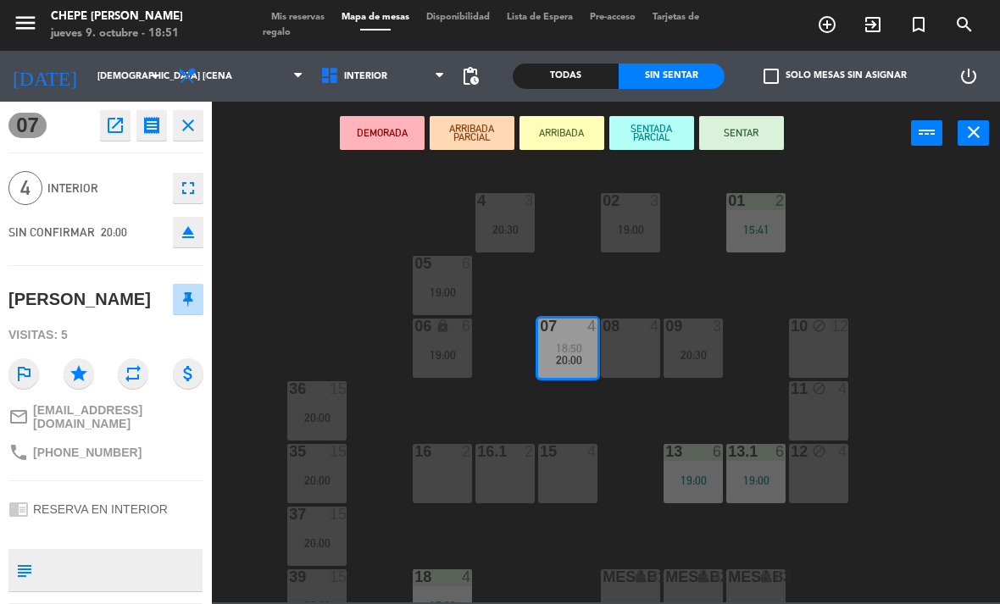
click at [573, 474] on div "15 4" at bounding box center [567, 473] width 59 height 59
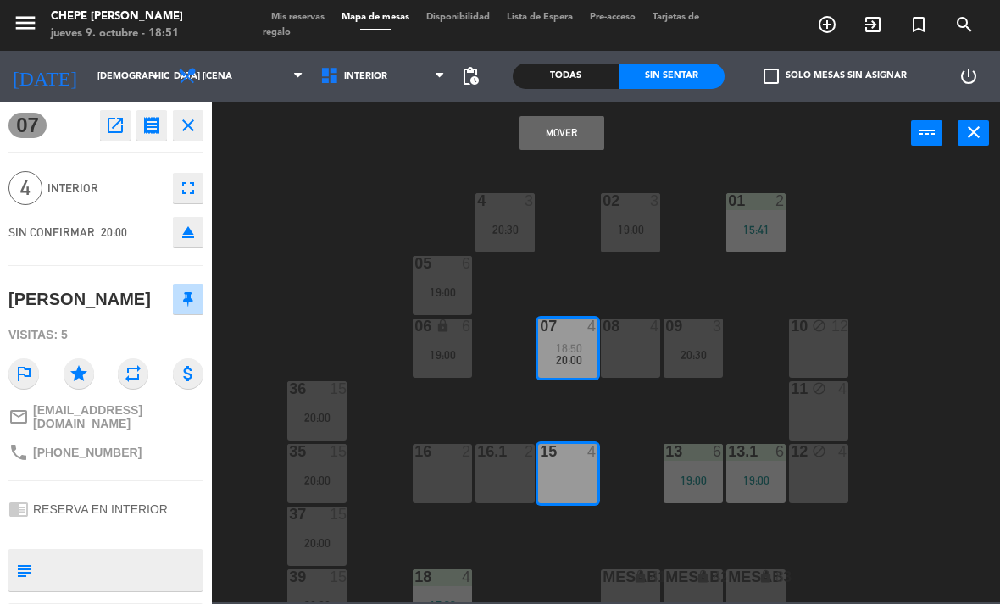
click at [575, 142] on button "Mover" at bounding box center [562, 133] width 85 height 34
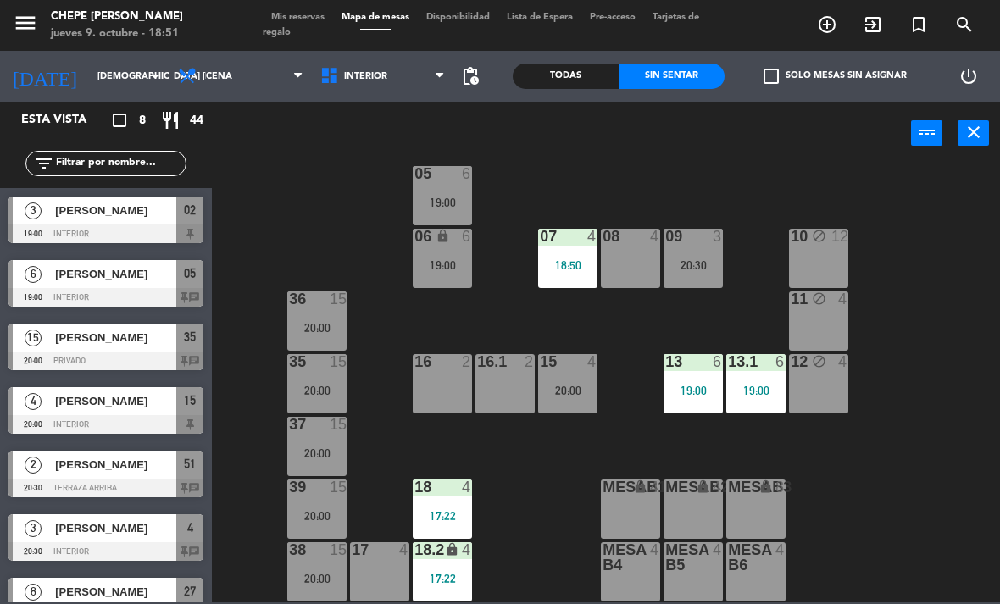
scroll to position [90, 0]
click at [390, 89] on span "Interior" at bounding box center [383, 76] width 142 height 37
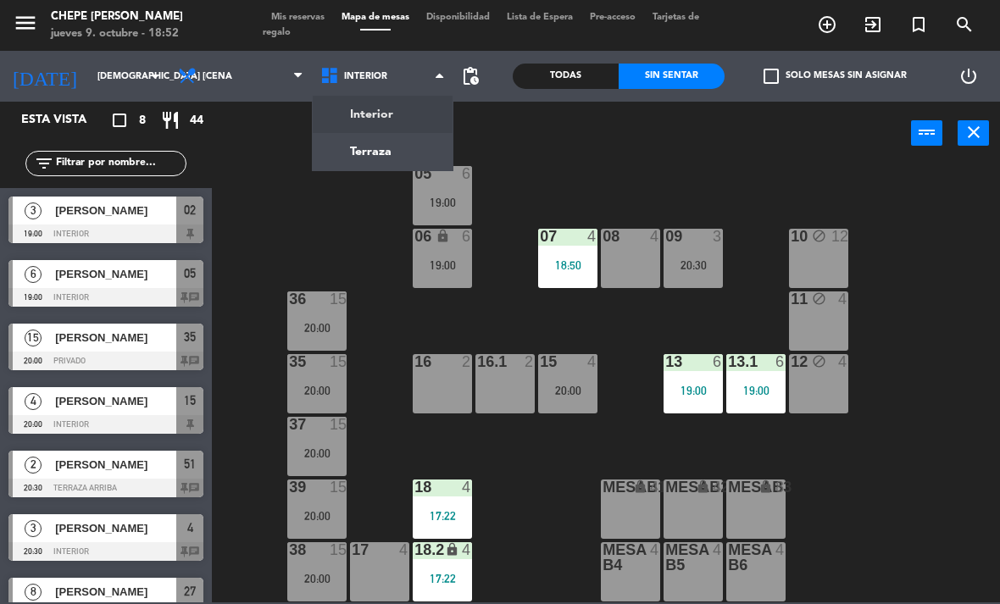
click at [414, 147] on ng-component "menu Chepe [PERSON_NAME] jueves 9. octubre - 18:52 Mis reservas Mapa de mesas D…" at bounding box center [500, 301] width 1000 height 603
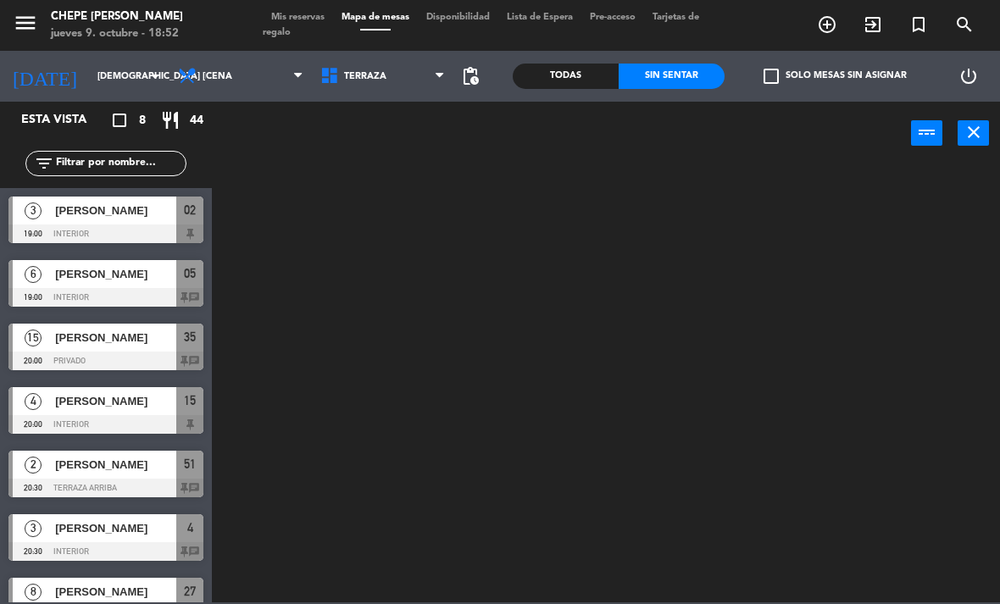
scroll to position [0, 0]
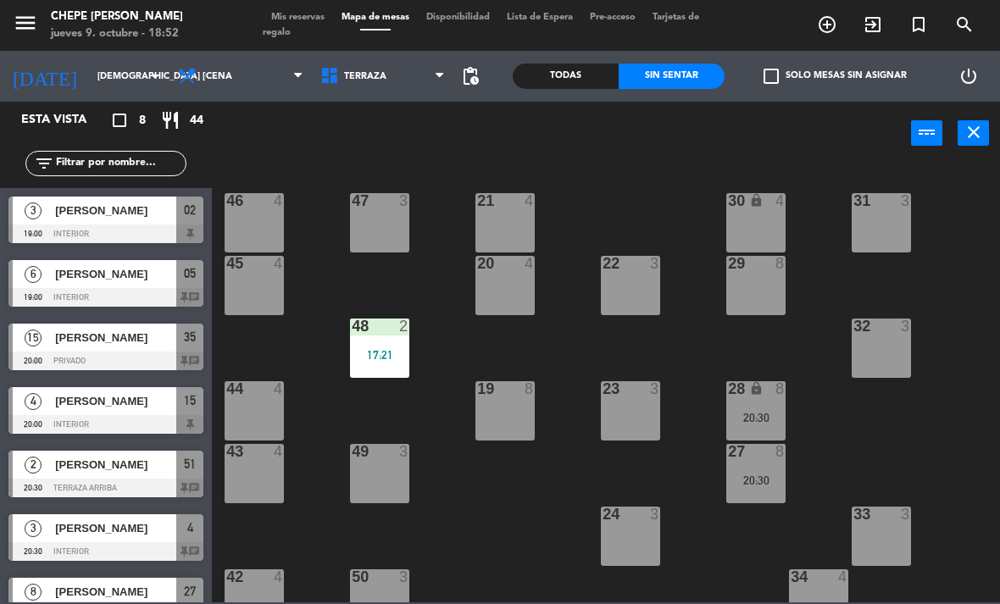
click at [770, 474] on div "20:30" at bounding box center [755, 480] width 59 height 13
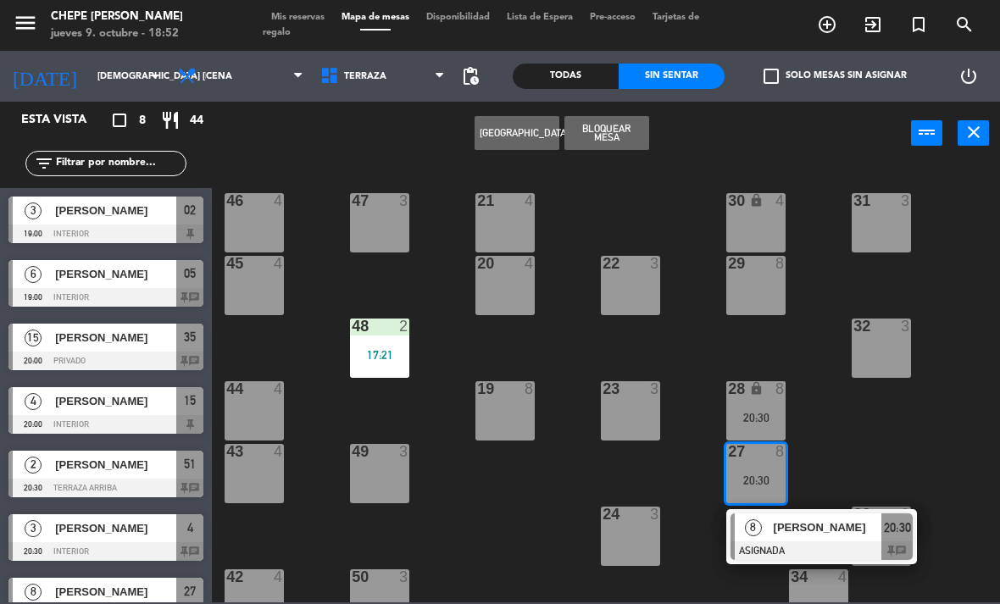
click at [835, 530] on span "[PERSON_NAME]" at bounding box center [828, 528] width 108 height 18
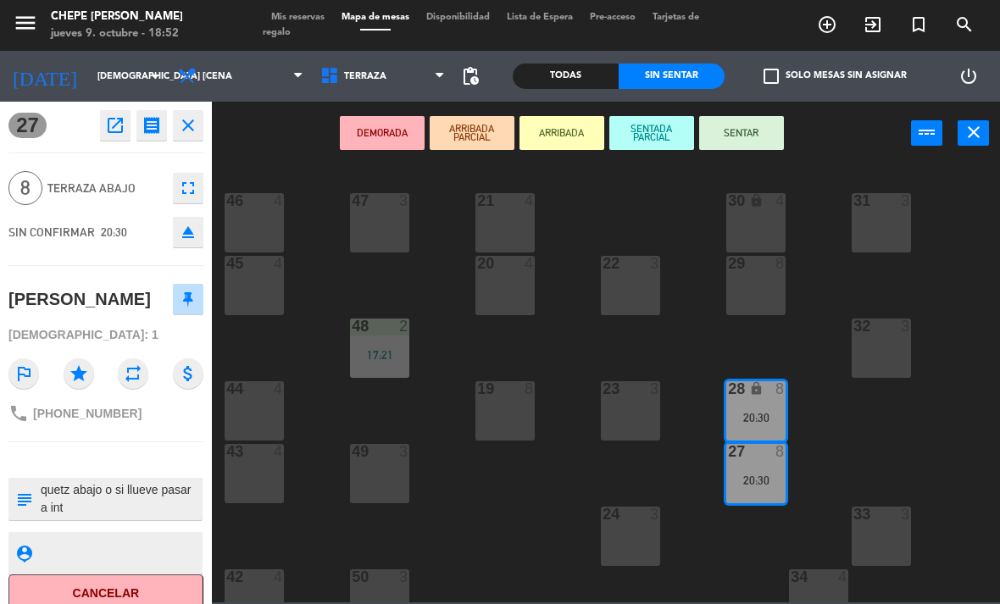
click at [390, 93] on span "Terraza" at bounding box center [383, 76] width 142 height 37
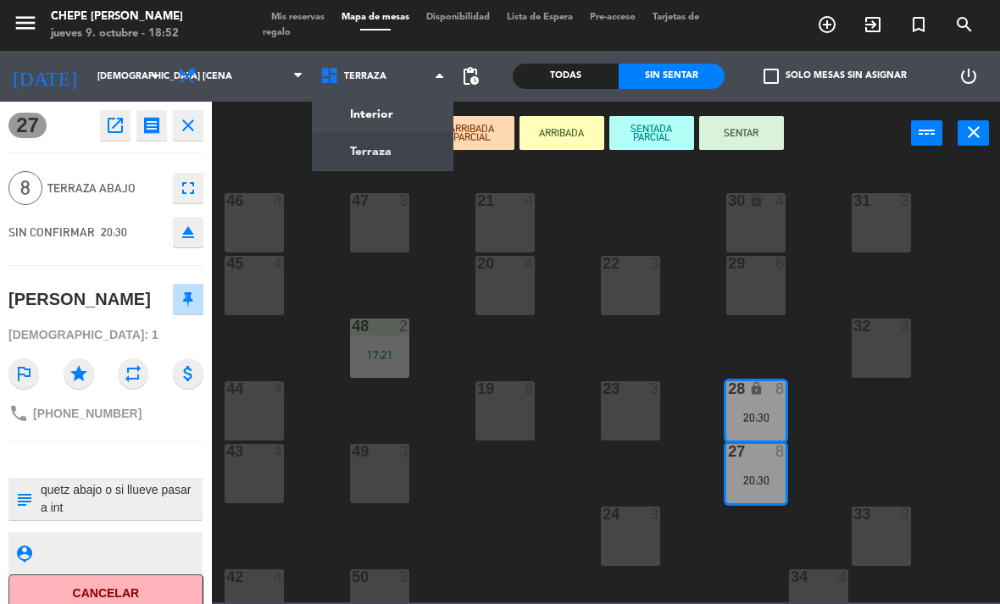
click at [412, 111] on ng-component "menu Chepe [PERSON_NAME] jueves 9. octubre - 18:52 Mis reservas Mapa de mesas D…" at bounding box center [500, 301] width 1000 height 603
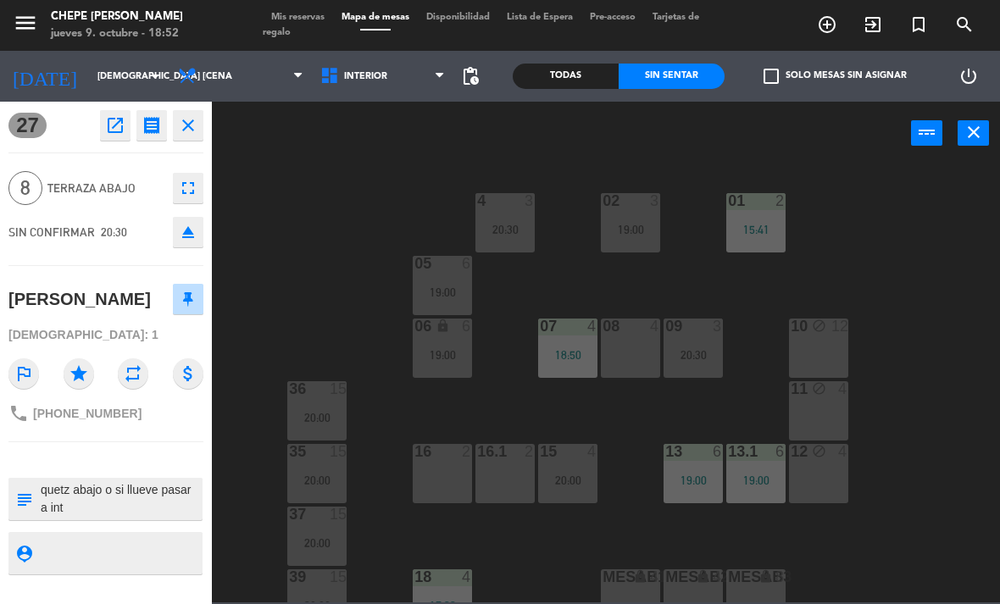
click at [825, 383] on icon "block" at bounding box center [819, 388] width 14 height 14
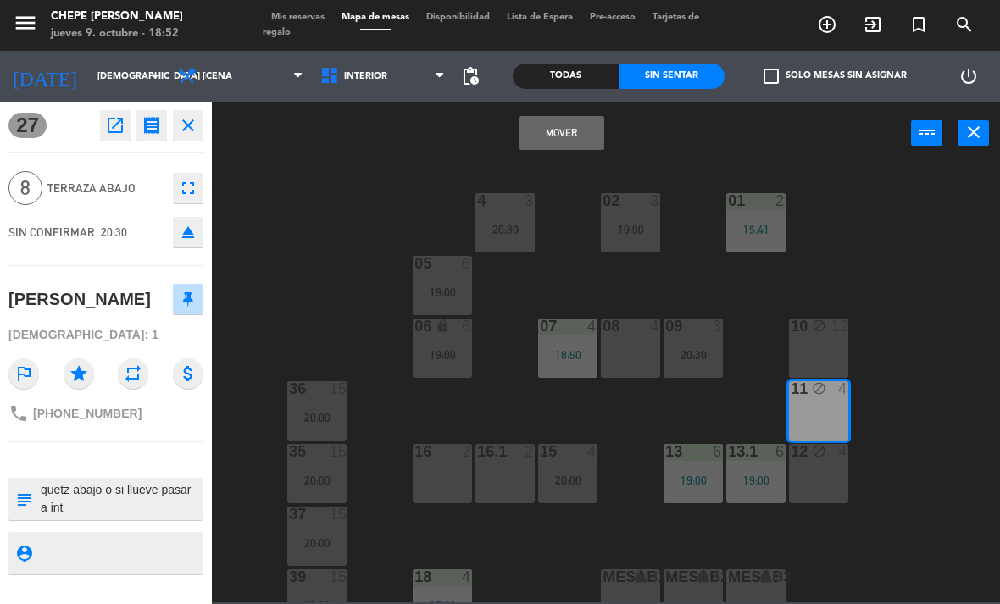
click at [581, 148] on button "Mover" at bounding box center [562, 133] width 85 height 34
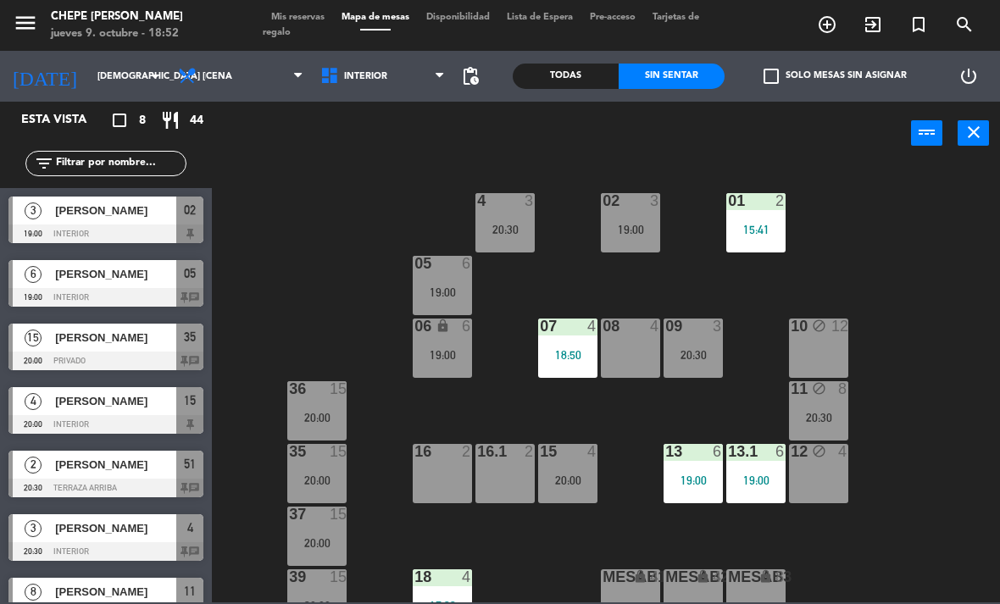
scroll to position [58, 0]
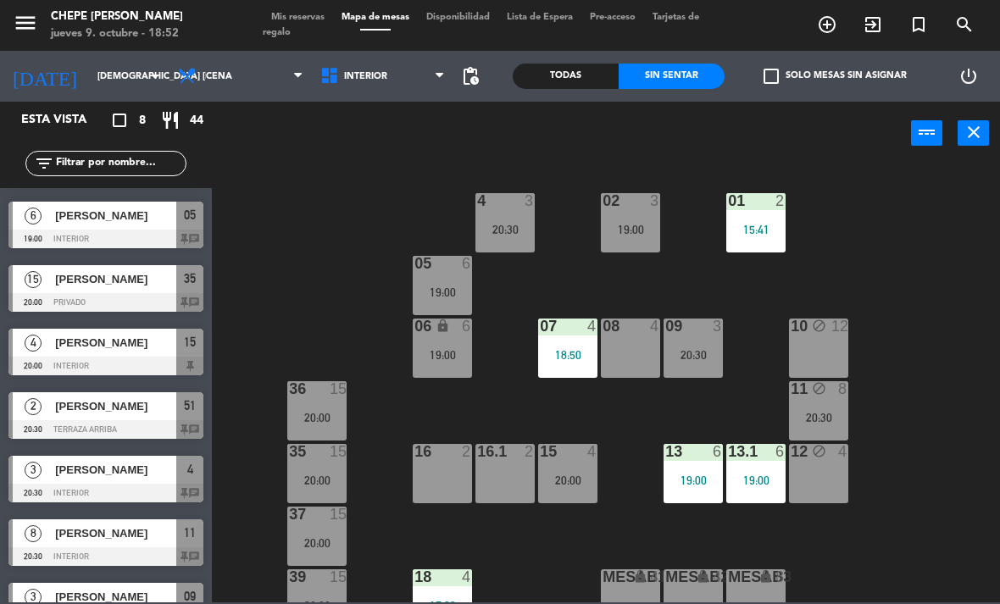
click at [830, 415] on div "20:30" at bounding box center [818, 418] width 59 height 12
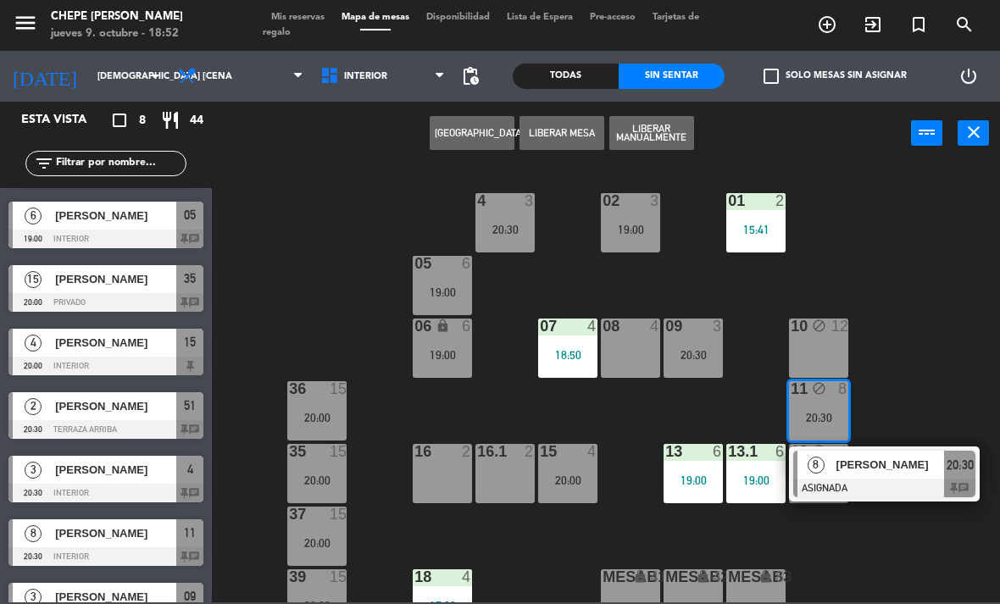
click at [885, 475] on div "[PERSON_NAME]" at bounding box center [890, 465] width 110 height 28
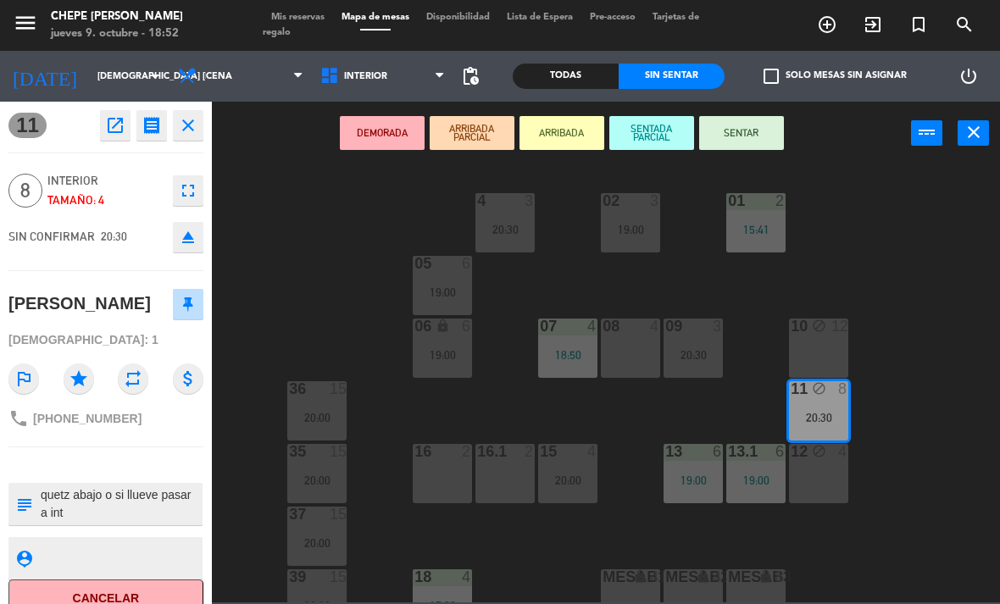
click at [837, 358] on div "10 block 12" at bounding box center [818, 348] width 59 height 59
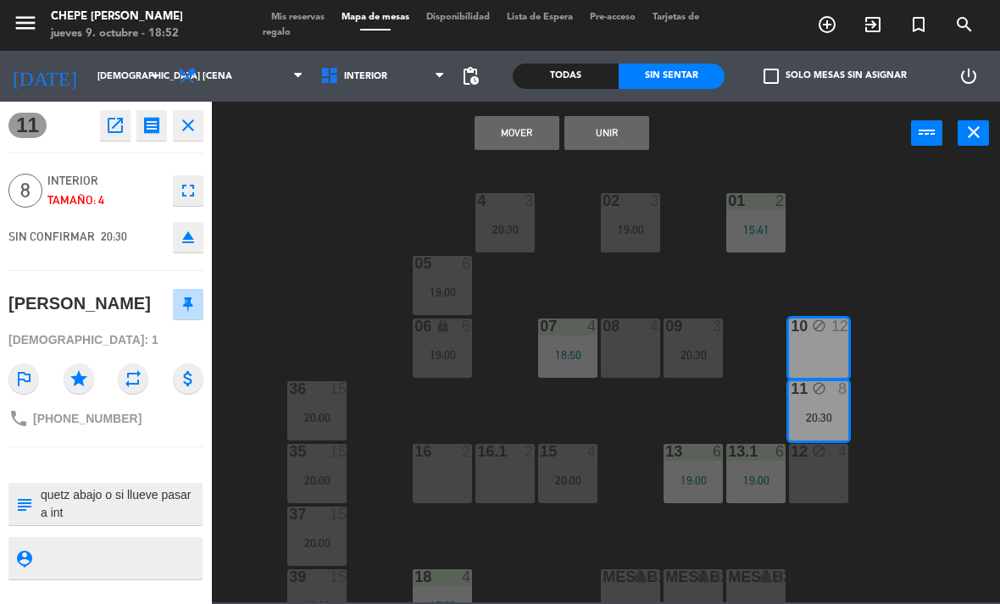
click at [825, 483] on div "12 block 4" at bounding box center [818, 473] width 59 height 59
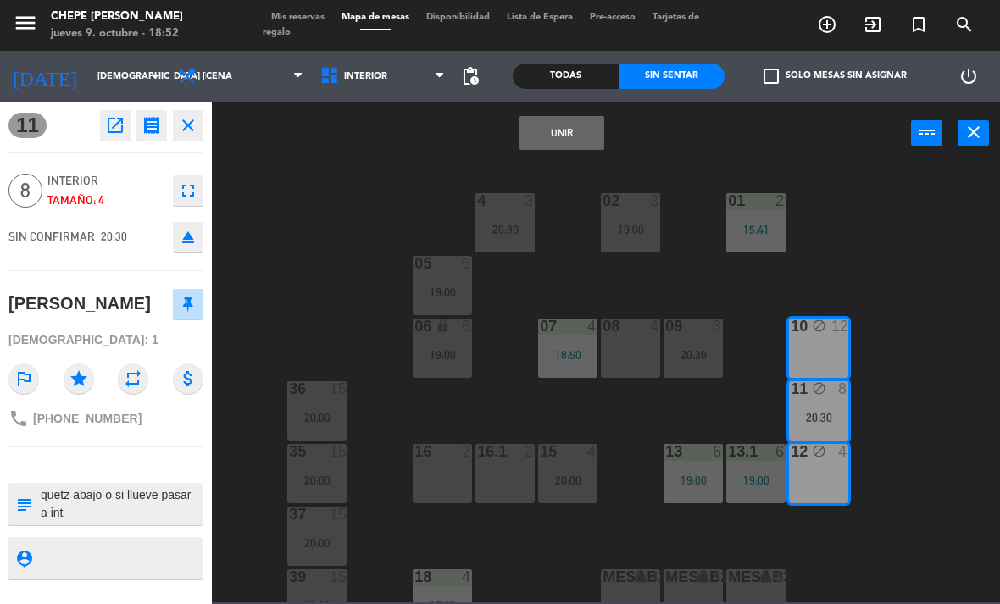
click at [588, 137] on button "Unir" at bounding box center [562, 133] width 85 height 34
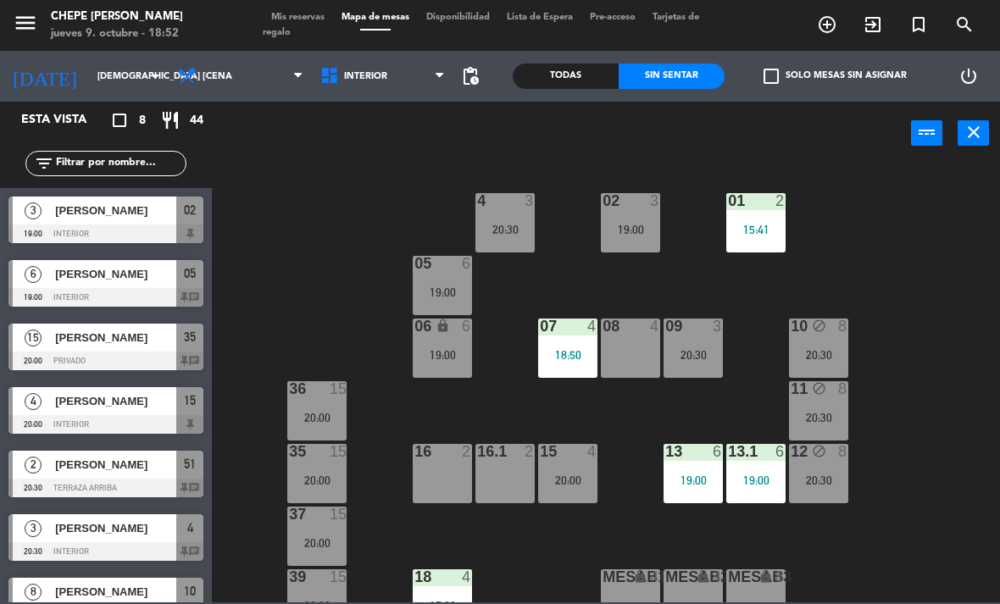
scroll to position [0, 0]
click at [516, 214] on div "4 3 20:30" at bounding box center [504, 222] width 59 height 59
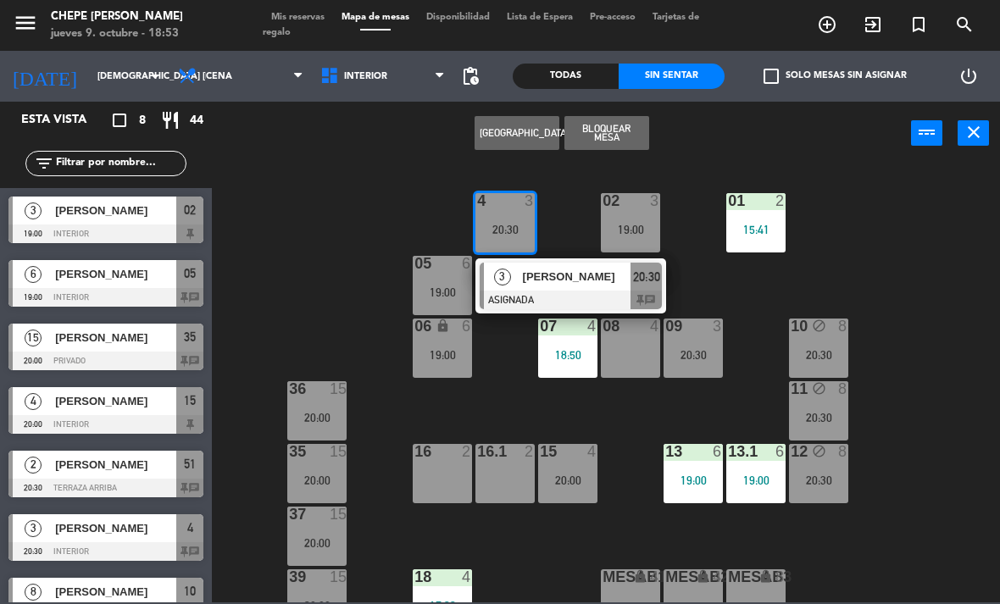
click at [570, 291] on div at bounding box center [571, 300] width 182 height 19
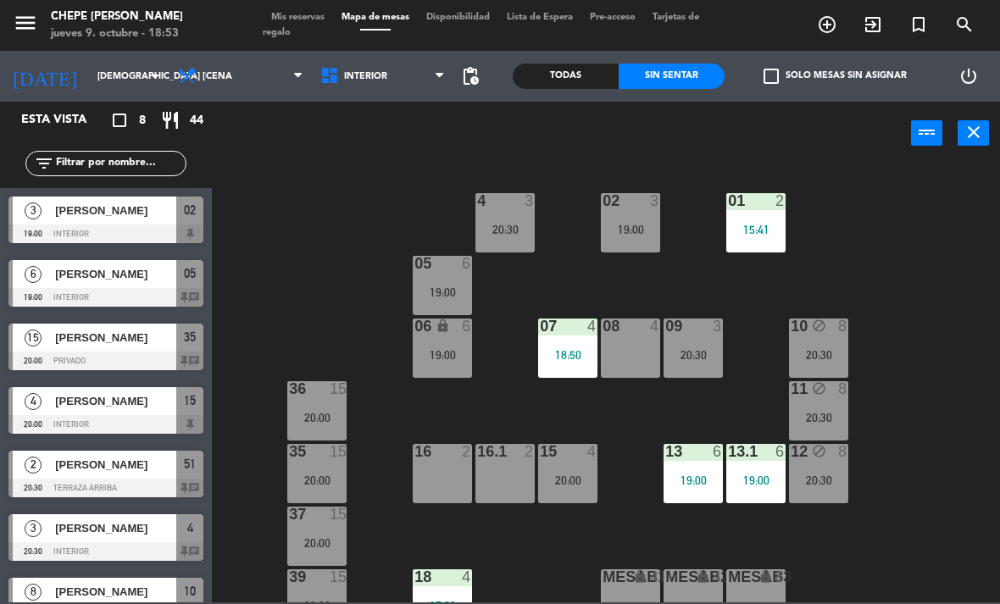
click at [637, 216] on div "02 3 19:00" at bounding box center [630, 222] width 59 height 59
click at [989, 331] on div "02 3 19:00 4 3 20:30 01 2 15:41 05 6 19:00 06 lock 6 19:00 07 4 18:50 09 3 20:3…" at bounding box center [611, 383] width 778 height 439
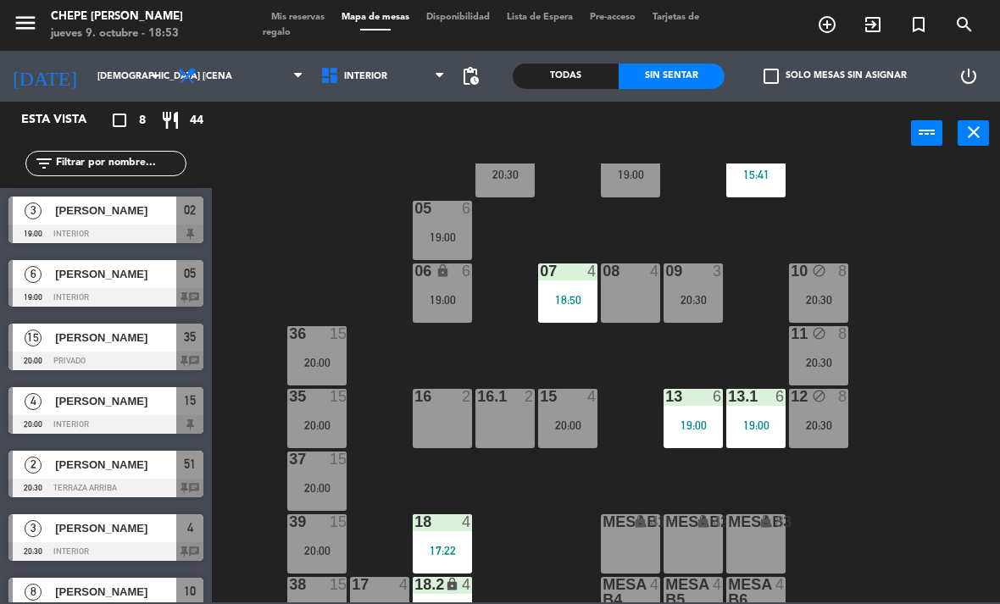
scroll to position [57, 0]
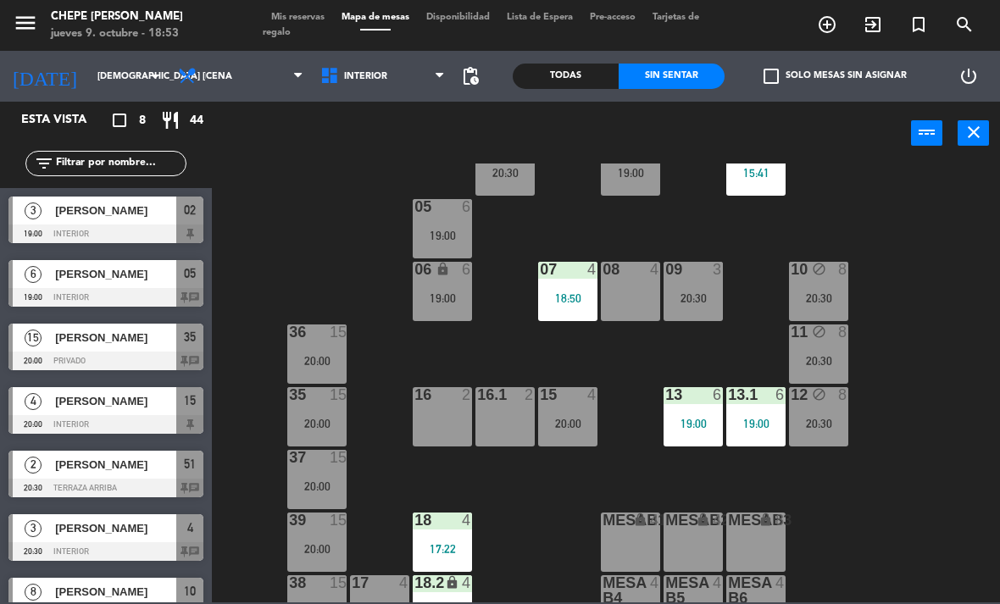
click at [641, 181] on div "02 3 19:00" at bounding box center [630, 165] width 59 height 59
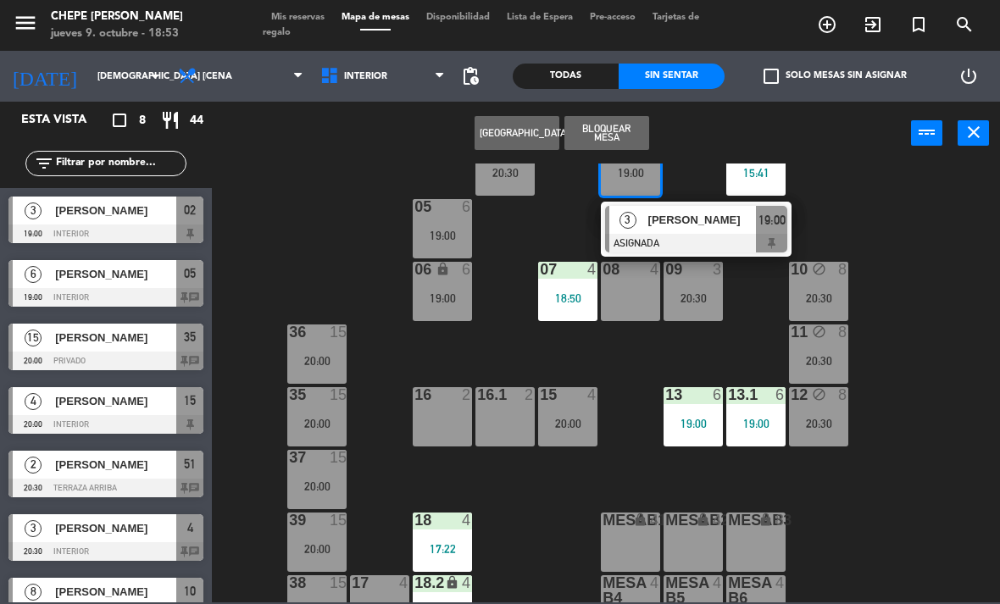
click at [389, 590] on div at bounding box center [380, 582] width 28 height 15
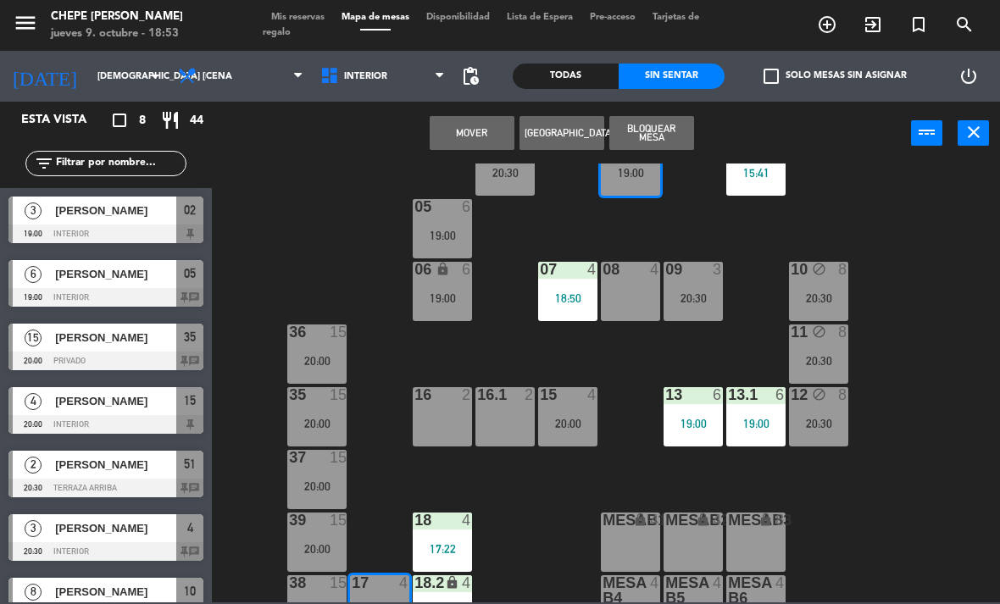
click at [479, 144] on button "Mover" at bounding box center [472, 133] width 85 height 34
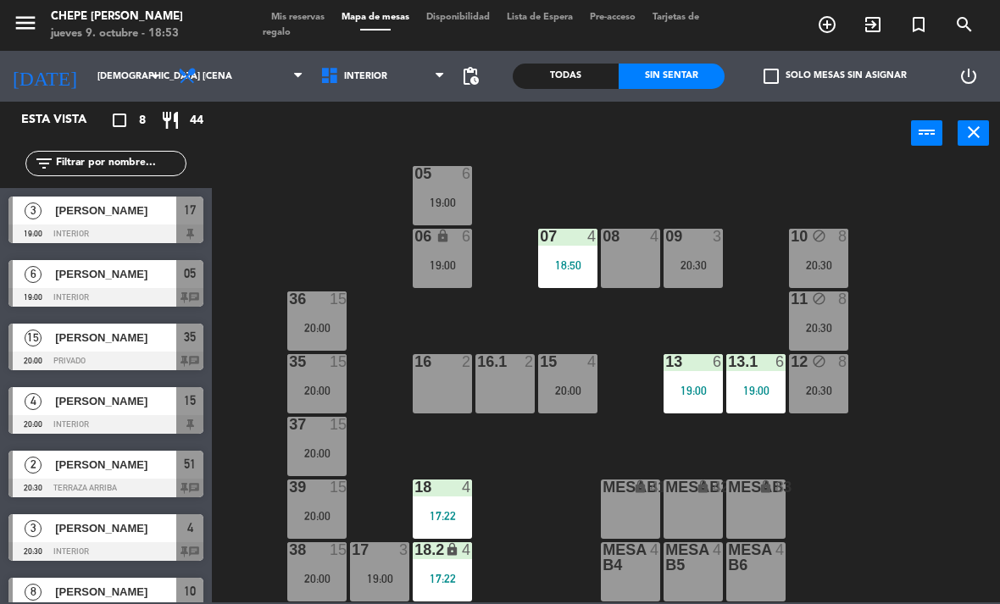
scroll to position [90, 0]
click at [386, 576] on div "19:00" at bounding box center [379, 579] width 59 height 12
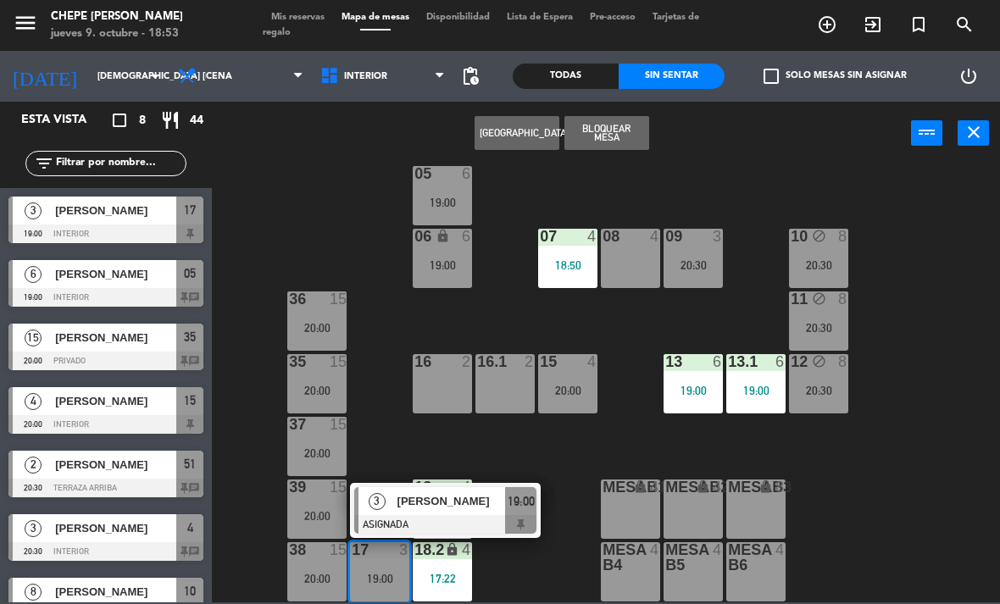
click at [473, 495] on span "[PERSON_NAME]" at bounding box center [451, 501] width 108 height 18
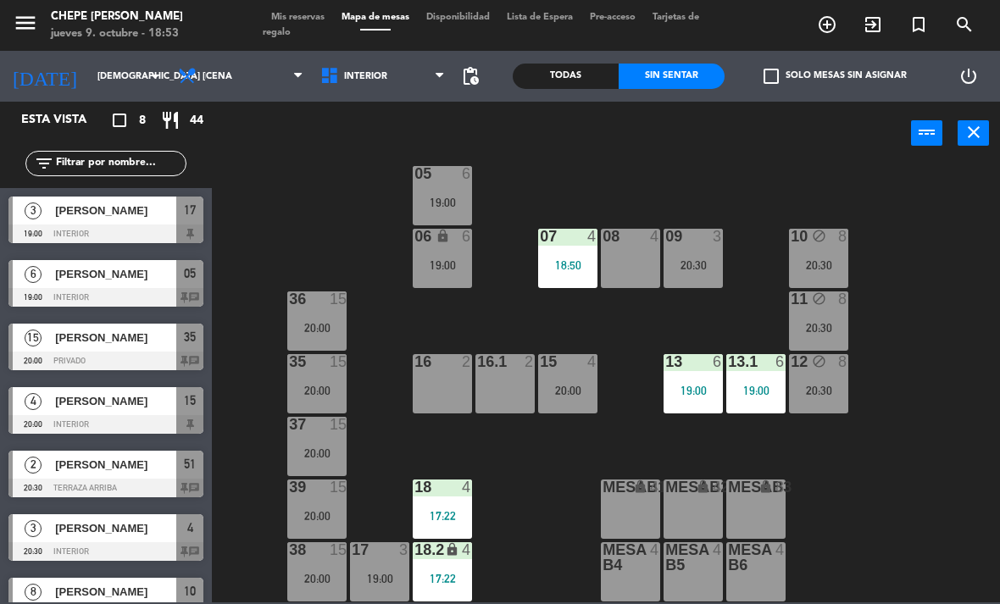
click at [366, 574] on div "19:00" at bounding box center [379, 579] width 59 height 12
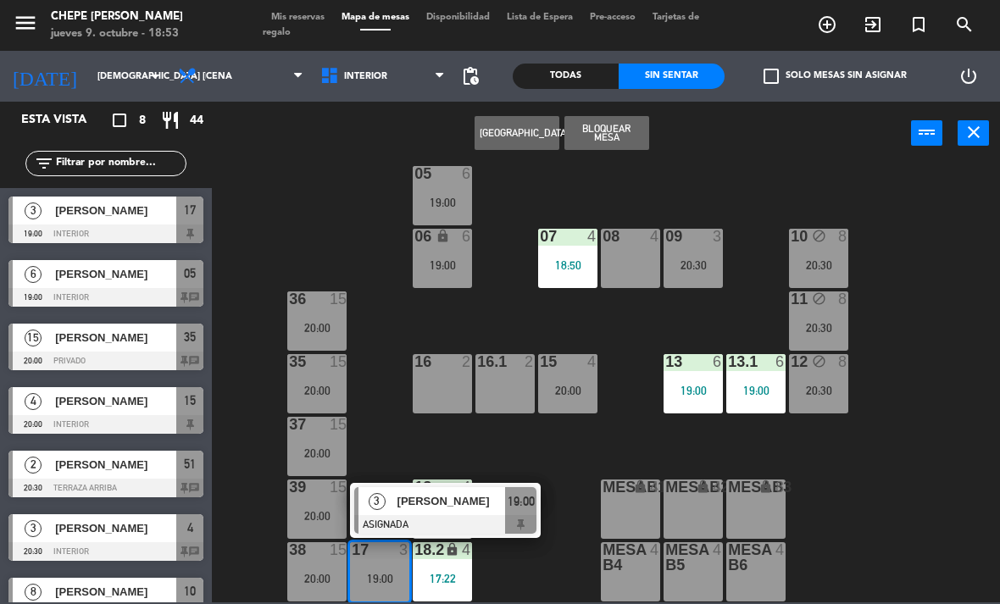
click at [463, 509] on span "[PERSON_NAME]" at bounding box center [451, 501] width 108 height 18
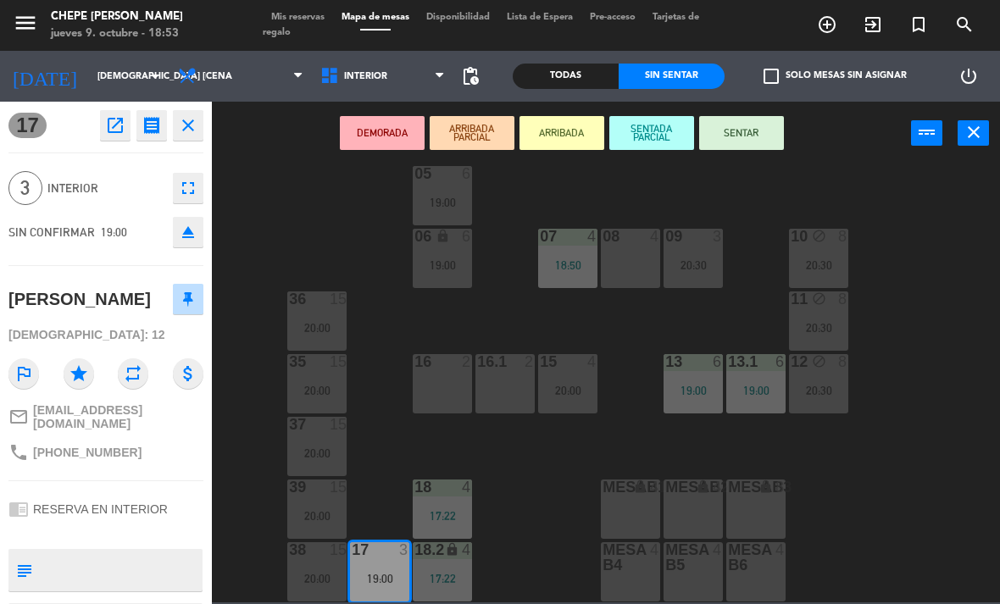
click at [763, 130] on button "SENTAR" at bounding box center [741, 133] width 85 height 34
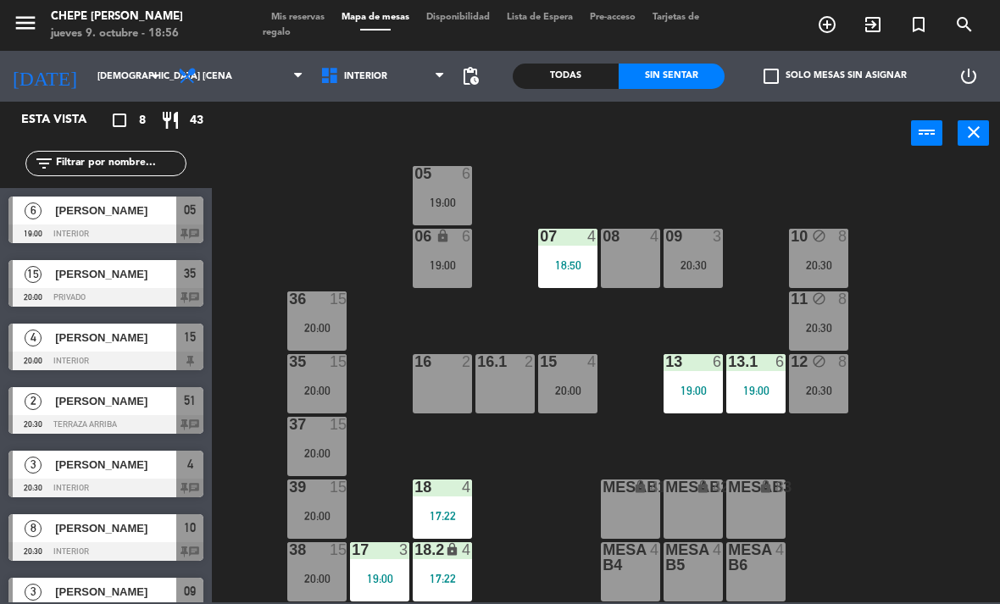
click at [927, 444] on div "02 3 4 3 20:30 01 2 15:41 21:00 05 6 19:00 06 lock 6 19:00 07 4 18:50 09 3 20:3…" at bounding box center [611, 383] width 778 height 439
click at [686, 400] on div "13 6 19:00" at bounding box center [693, 383] width 59 height 59
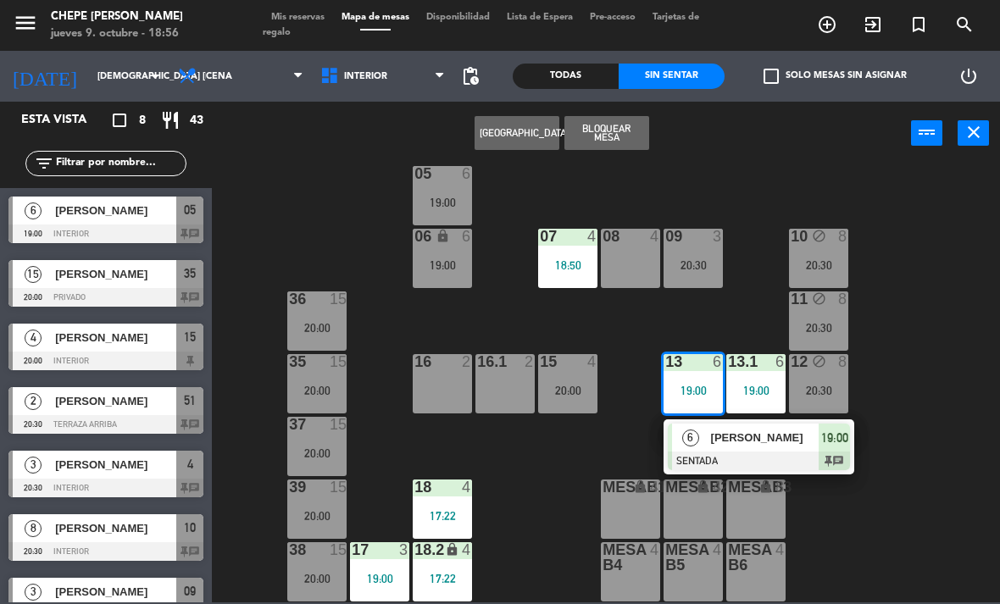
click at [792, 442] on span "[PERSON_NAME]" at bounding box center [765, 438] width 108 height 18
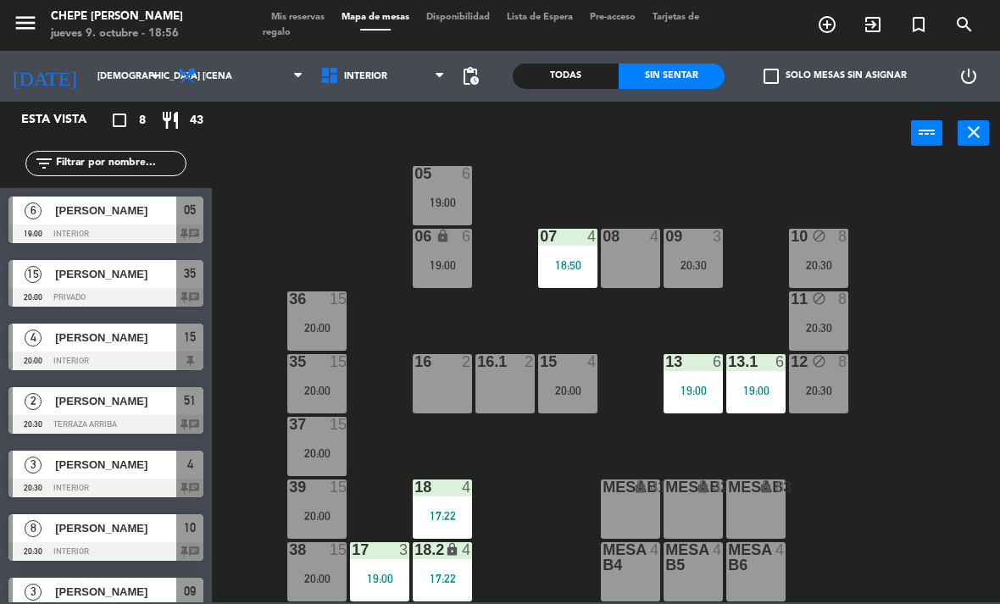
click at [830, 327] on div "20:30" at bounding box center [818, 328] width 59 height 12
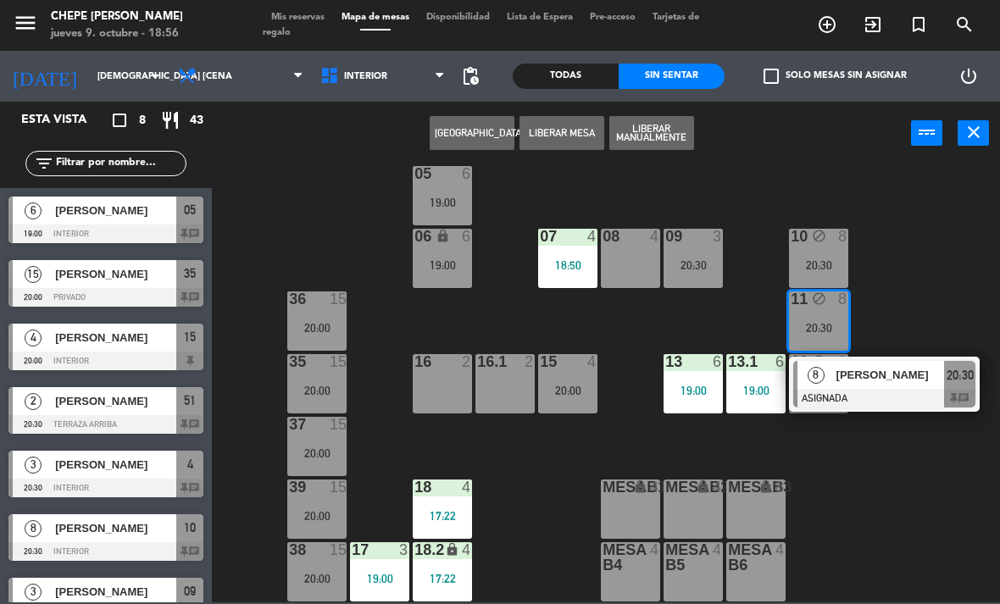
click at [661, 132] on button "Liberar Manualmente" at bounding box center [651, 133] width 85 height 34
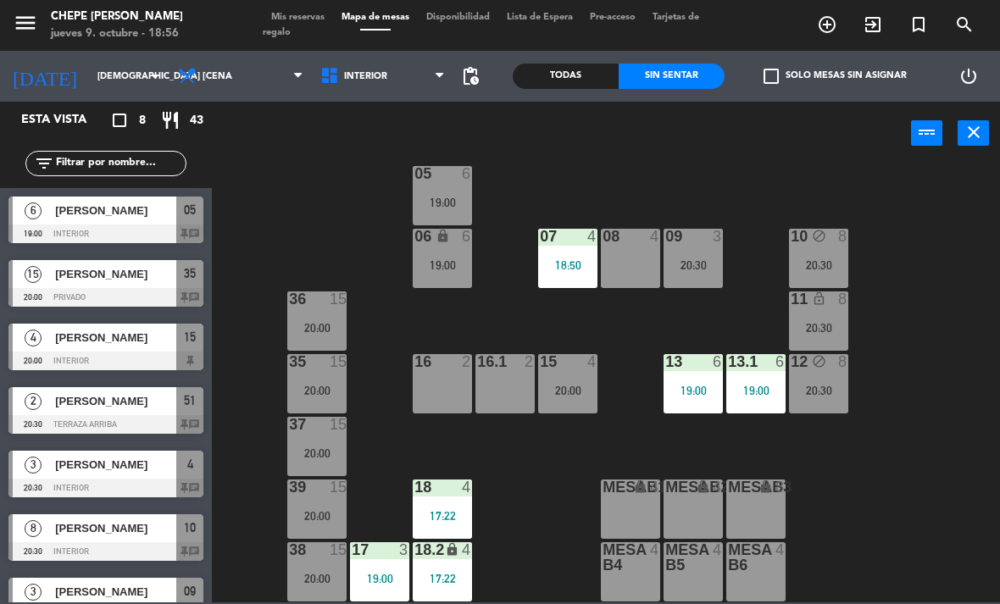
click at [836, 340] on div "11 lock_open 8 20:30" at bounding box center [818, 321] width 59 height 59
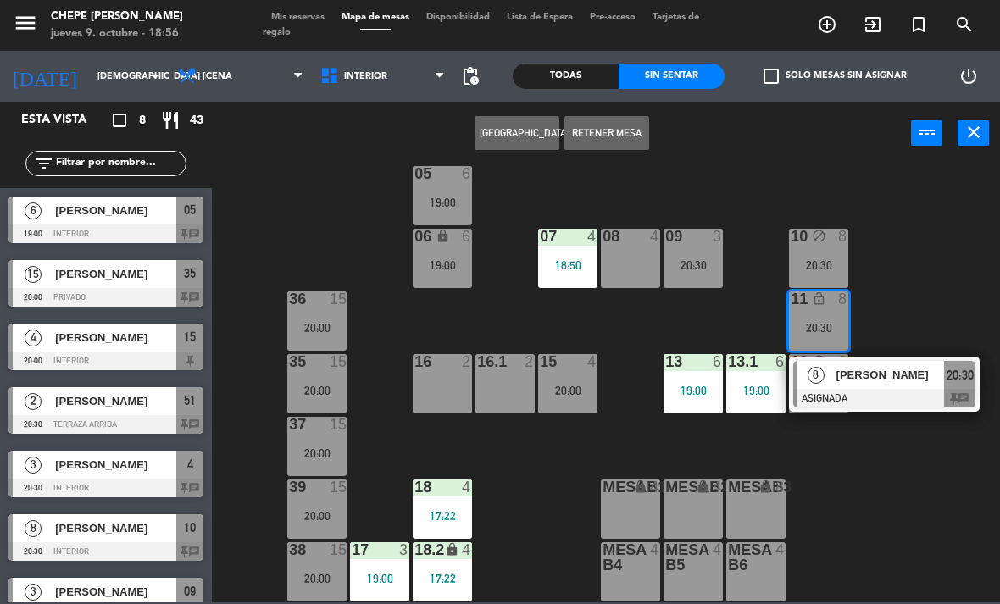
click at [625, 144] on button "Retener Mesa" at bounding box center [606, 133] width 85 height 34
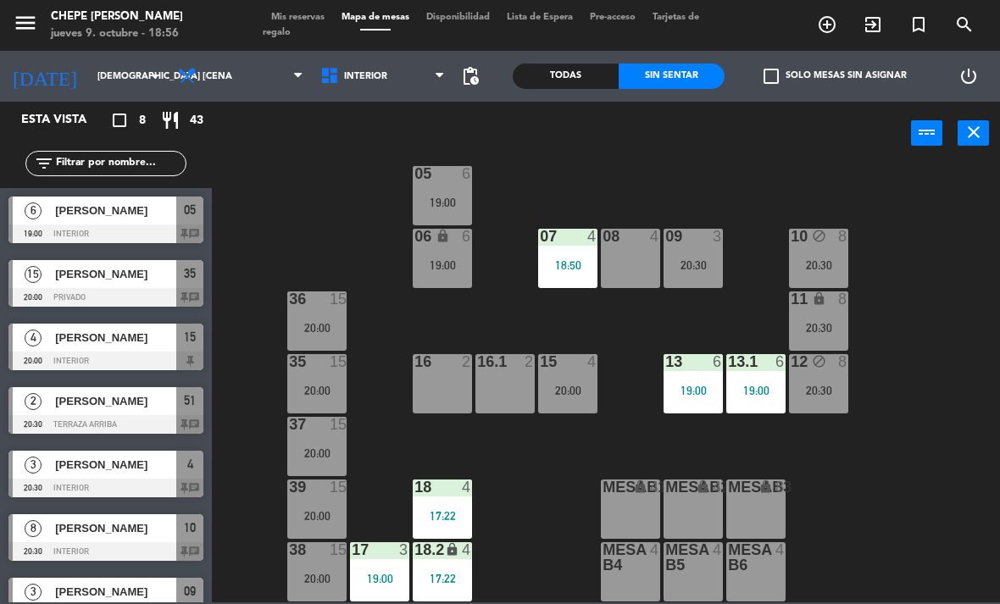
click at [847, 272] on div "10 block 8 20:30" at bounding box center [818, 258] width 59 height 59
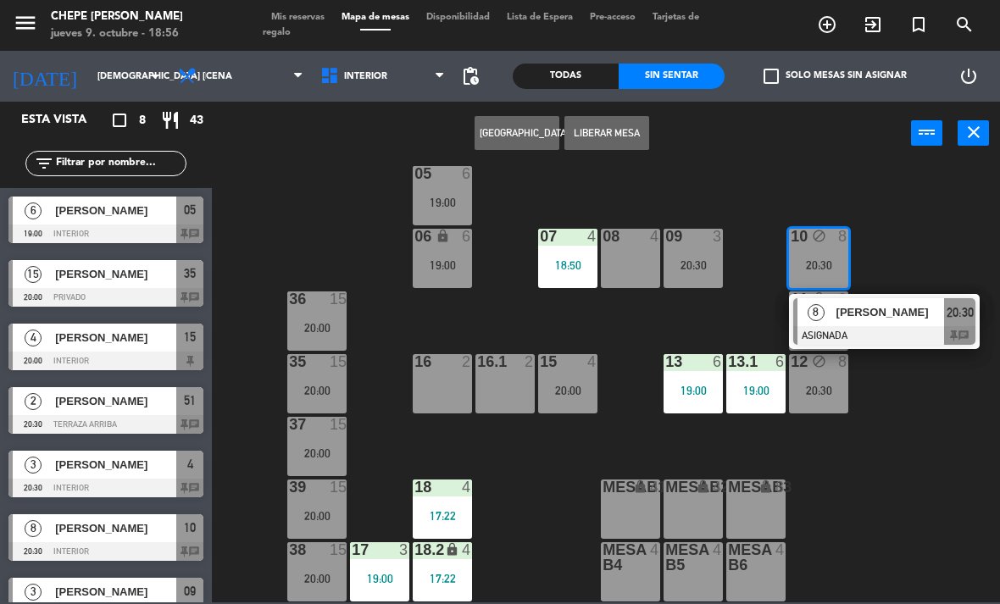
click at [613, 125] on button "Liberar Mesa" at bounding box center [606, 133] width 85 height 34
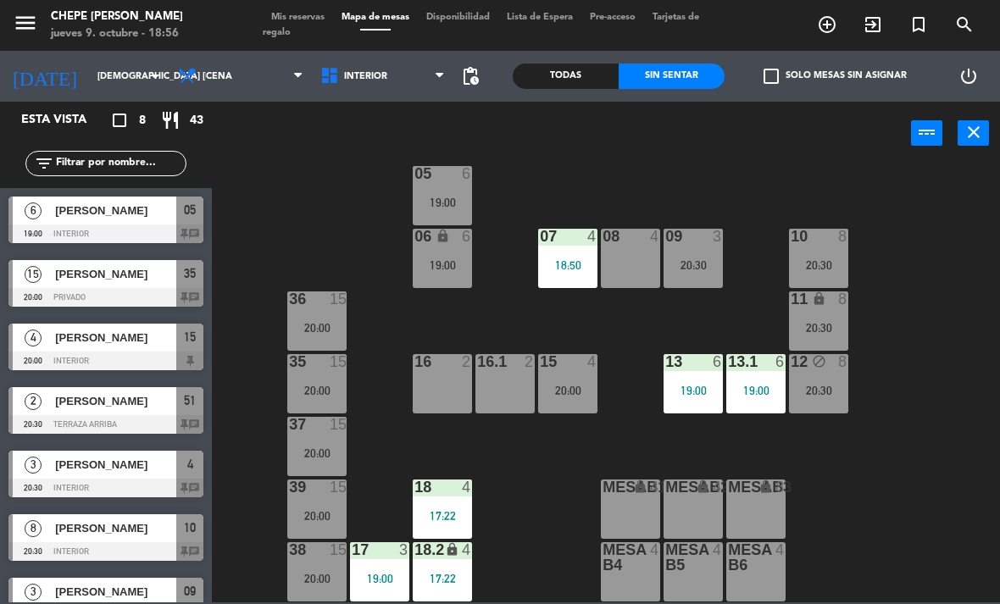
click at [829, 397] on div "20:30" at bounding box center [818, 391] width 59 height 12
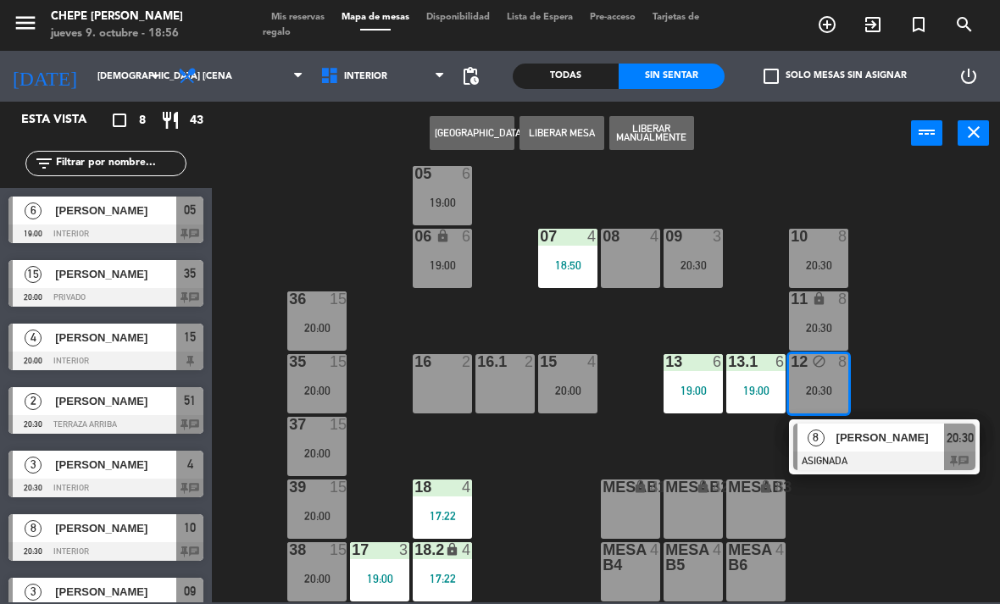
click at [568, 136] on button "Liberar Mesa" at bounding box center [562, 133] width 85 height 34
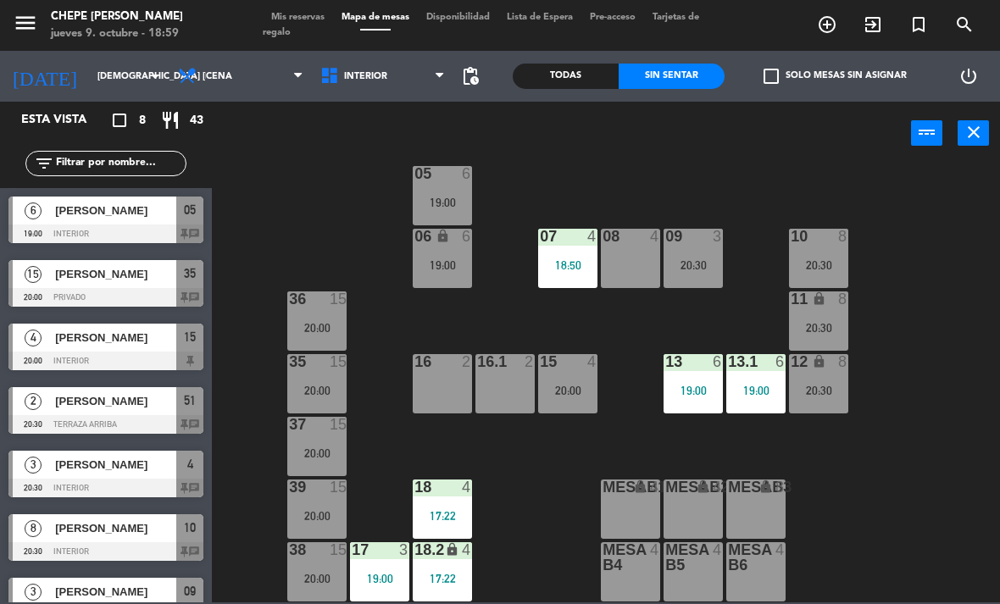
click at [456, 507] on div "18 4 17:22" at bounding box center [442, 509] width 59 height 59
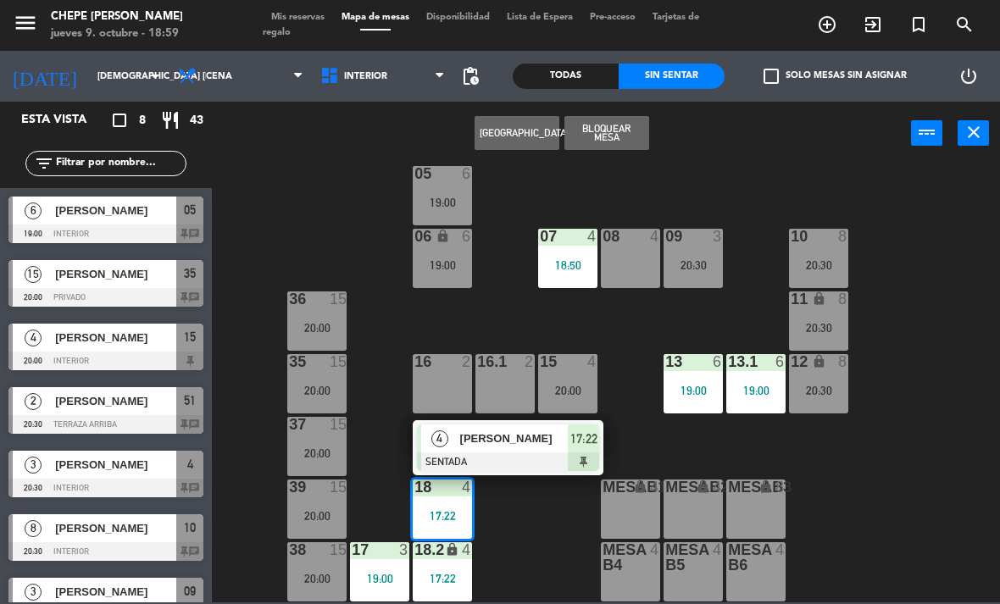
click at [542, 438] on span "[PERSON_NAME]" at bounding box center [514, 439] width 108 height 18
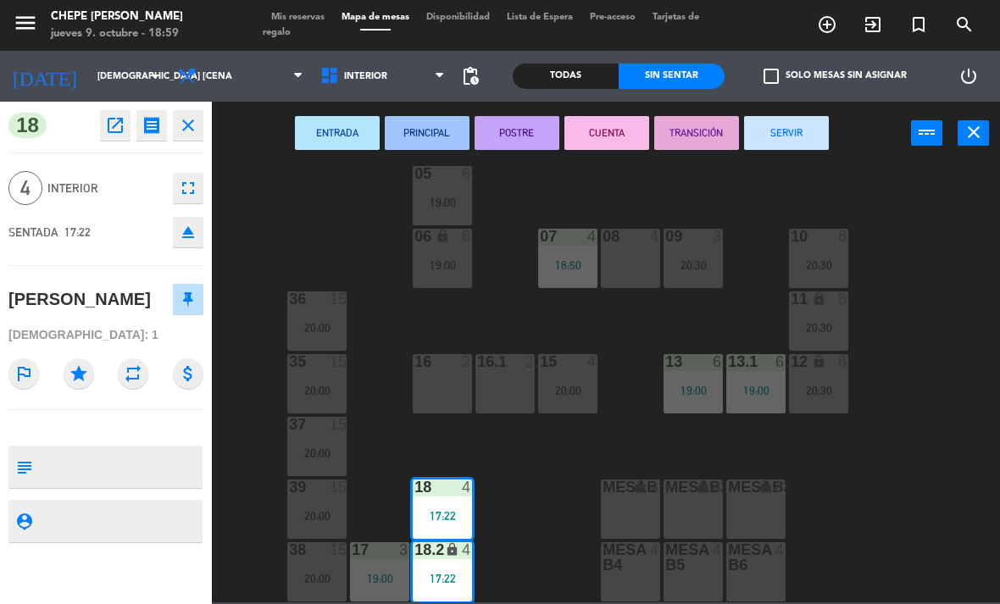
click at [792, 138] on button "SERVIR" at bounding box center [786, 133] width 85 height 34
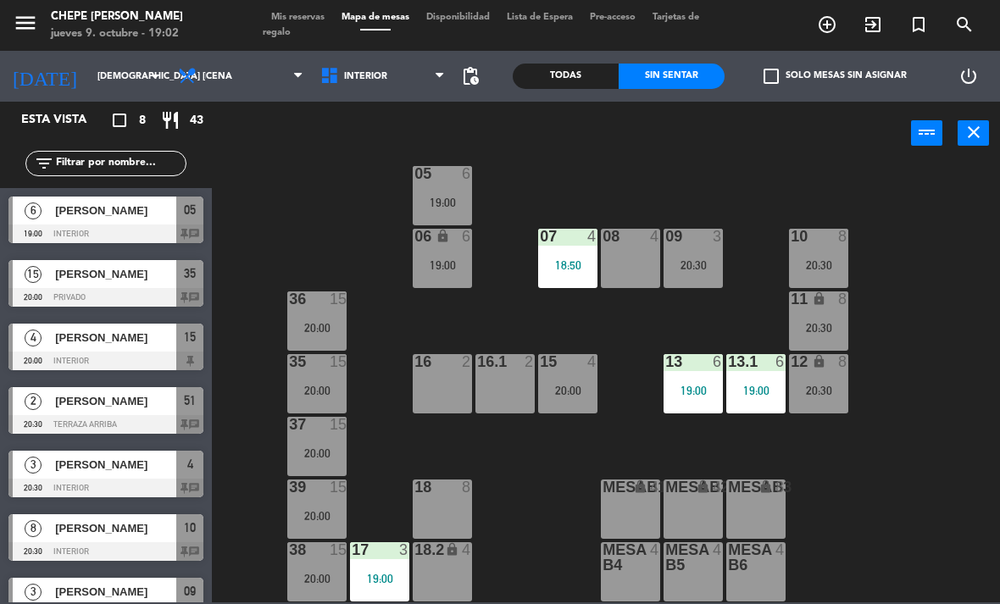
scroll to position [0, 0]
click at [151, 201] on div "[PERSON_NAME]" at bounding box center [114, 211] width 123 height 28
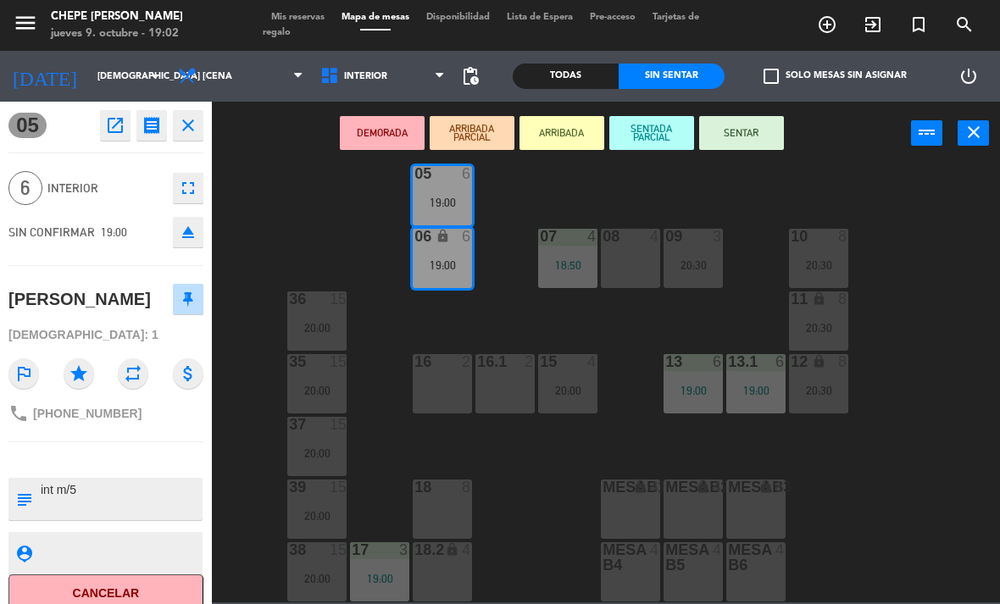
click at [736, 121] on button "SENTAR" at bounding box center [741, 133] width 85 height 34
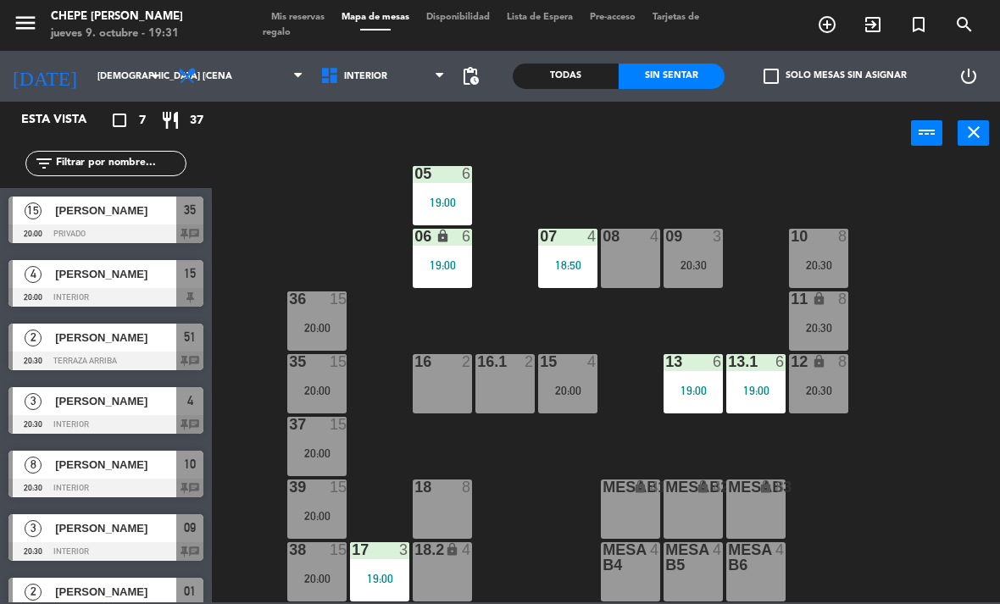
click at [151, 215] on span "[PERSON_NAME]" at bounding box center [115, 211] width 121 height 18
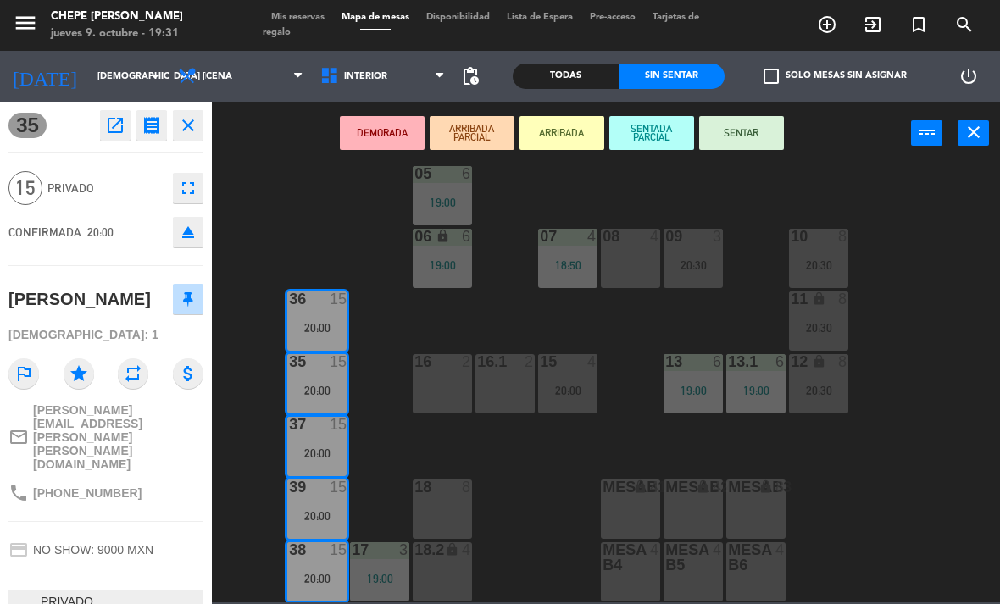
click at [767, 131] on button "SENTAR" at bounding box center [741, 133] width 85 height 34
